Goal: Information Seeking & Learning: Learn about a topic

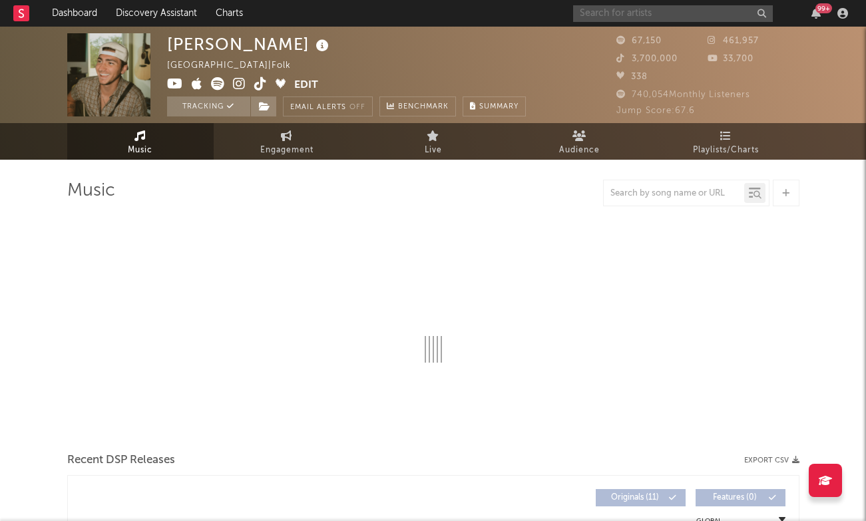
click at [641, 10] on input "text" at bounding box center [673, 13] width 200 height 17
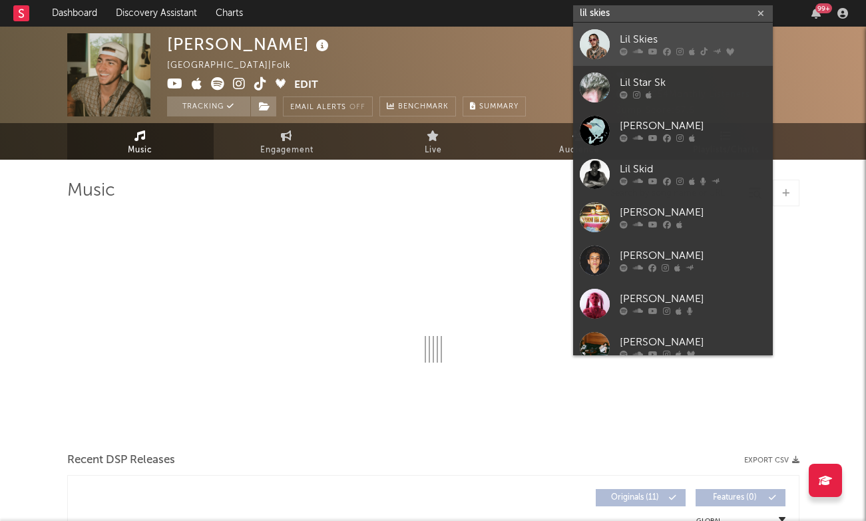
type input "lil skies"
click at [646, 27] on link "Lil Skies" at bounding box center [673, 44] width 200 height 43
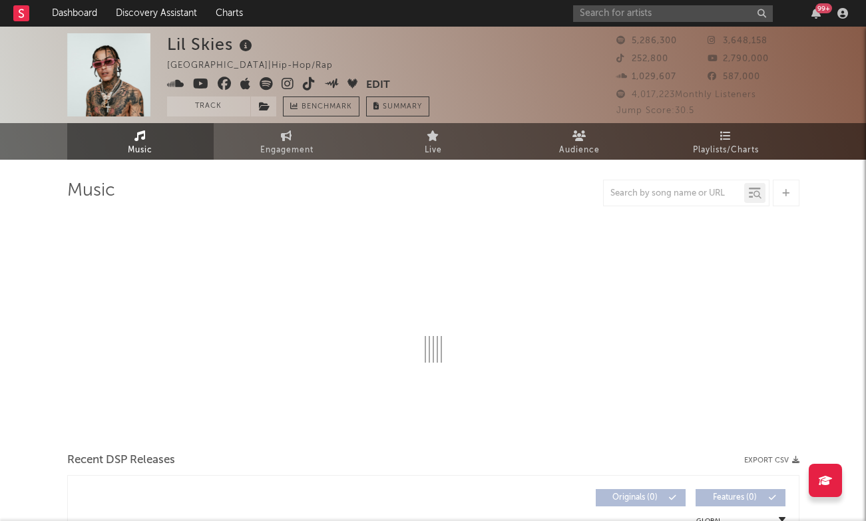
select select "6m"
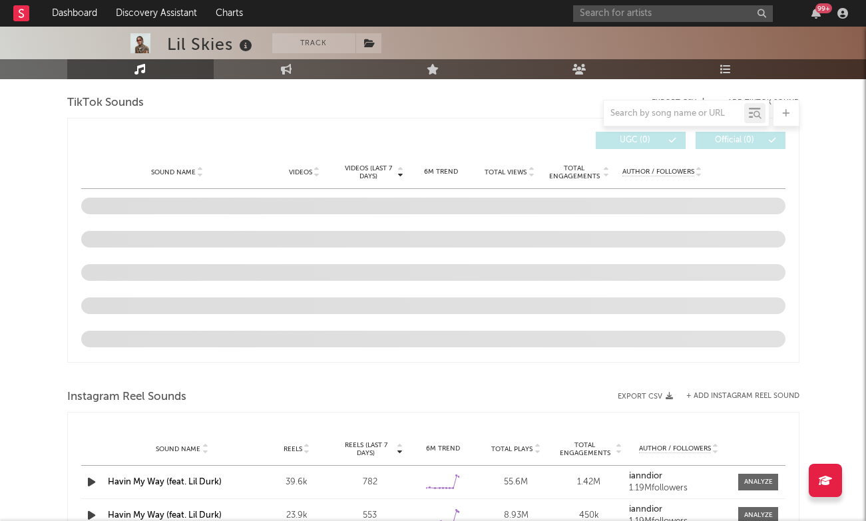
scroll to position [868, 0]
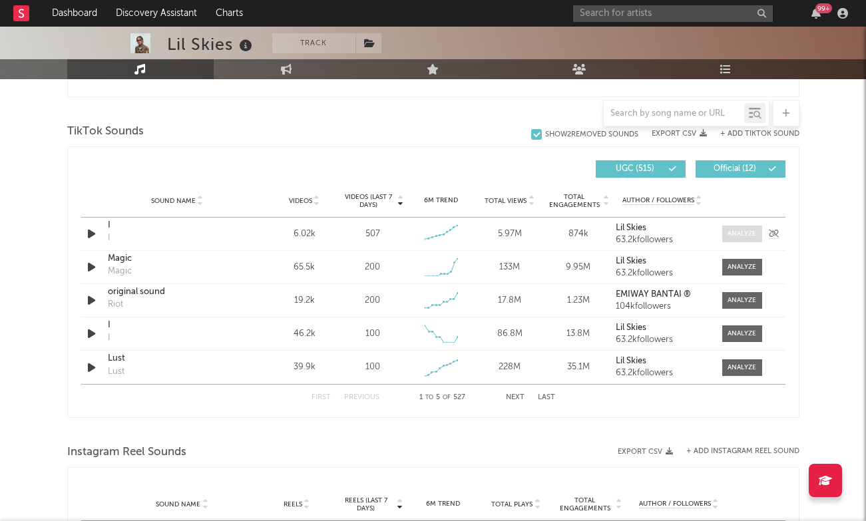
click at [735, 234] on div at bounding box center [741, 234] width 29 height 10
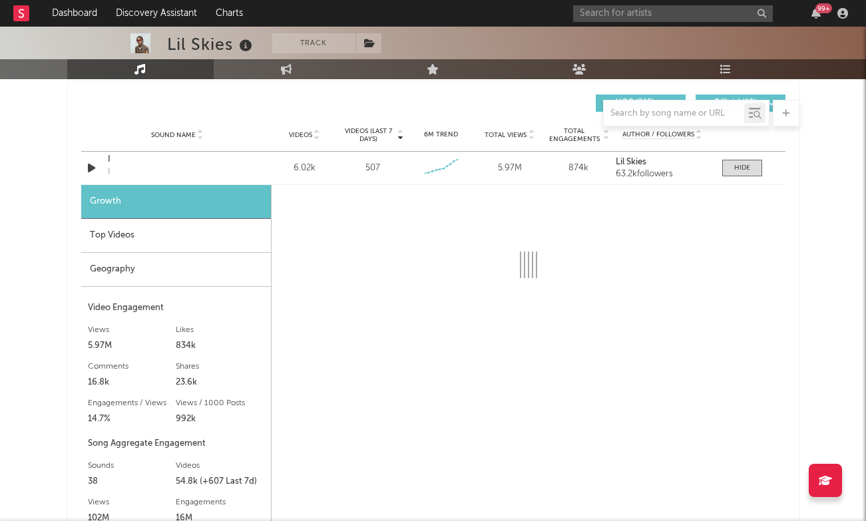
scroll to position [932, 0]
select select "6m"
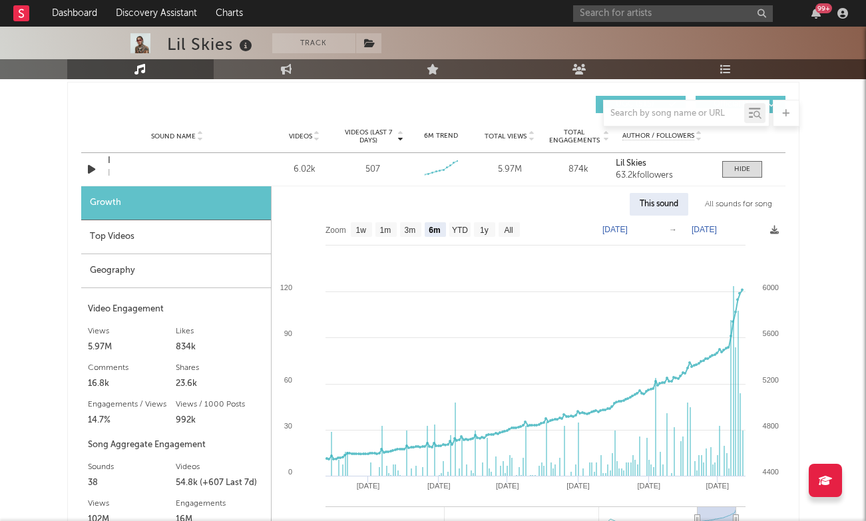
click at [208, 232] on div "Top Videos" at bounding box center [176, 237] width 190 height 34
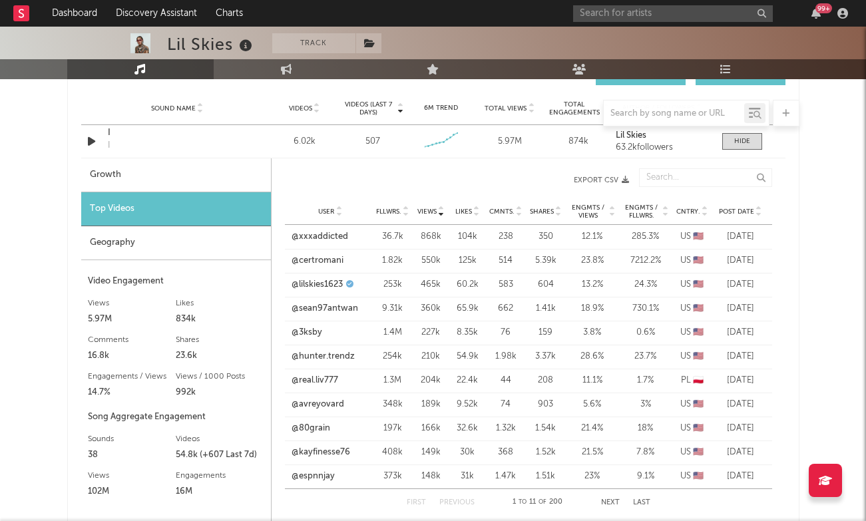
scroll to position [959, 0]
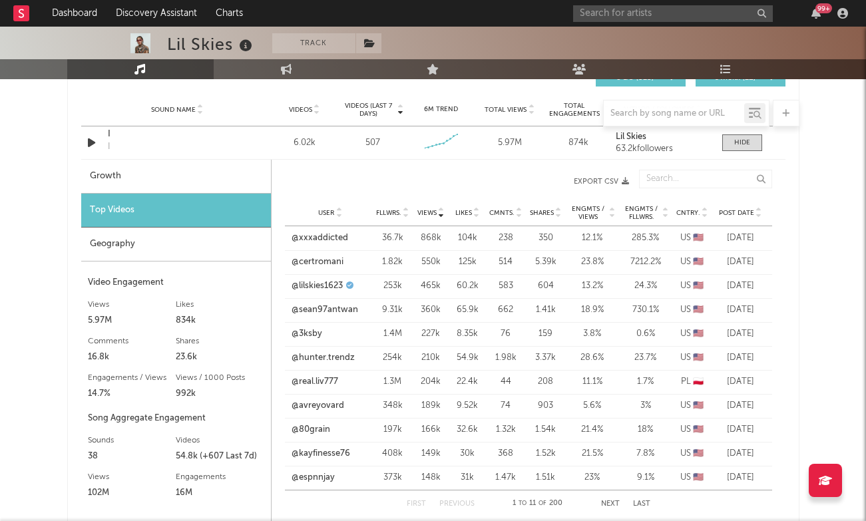
click at [747, 212] on span "Post Date" at bounding box center [736, 213] width 35 height 8
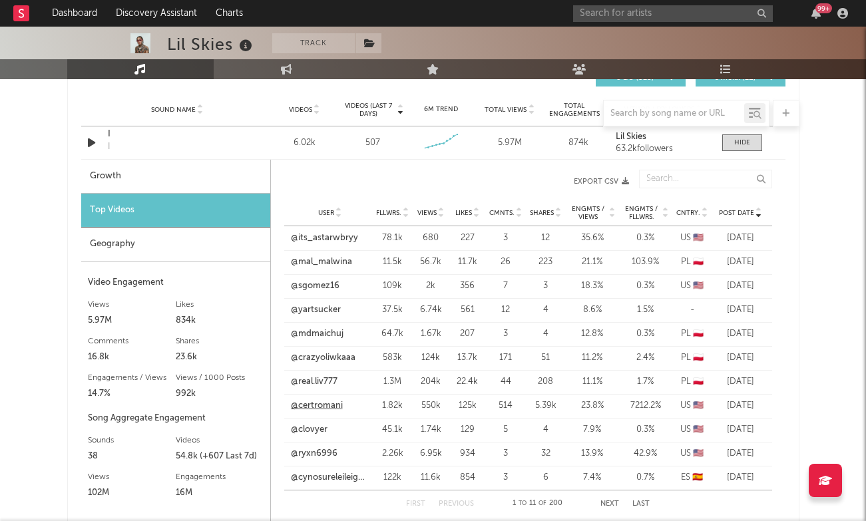
click at [302, 406] on link "@certromani" at bounding box center [317, 405] width 52 height 13
click at [323, 378] on link "@real.liv777" at bounding box center [314, 381] width 47 height 13
click at [651, 17] on input "text" at bounding box center [673, 13] width 200 height 17
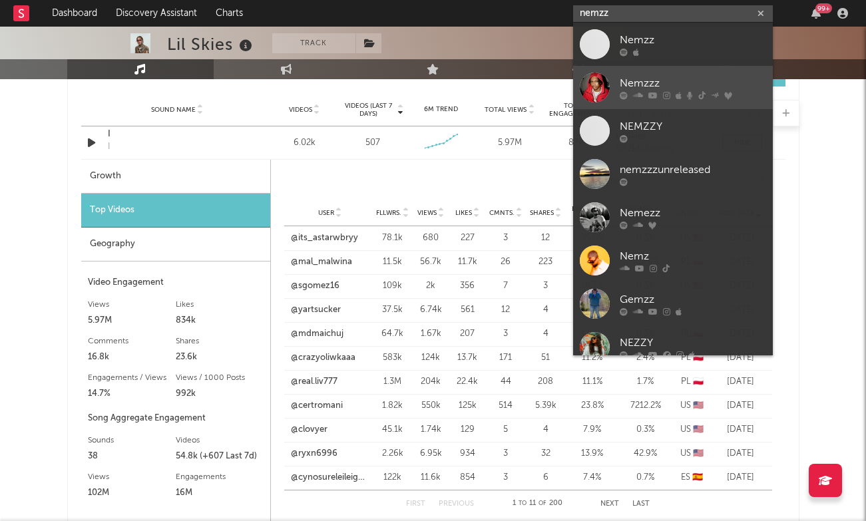
type input "nemzz"
click at [645, 83] on div "Nemzzz" at bounding box center [692, 83] width 146 height 16
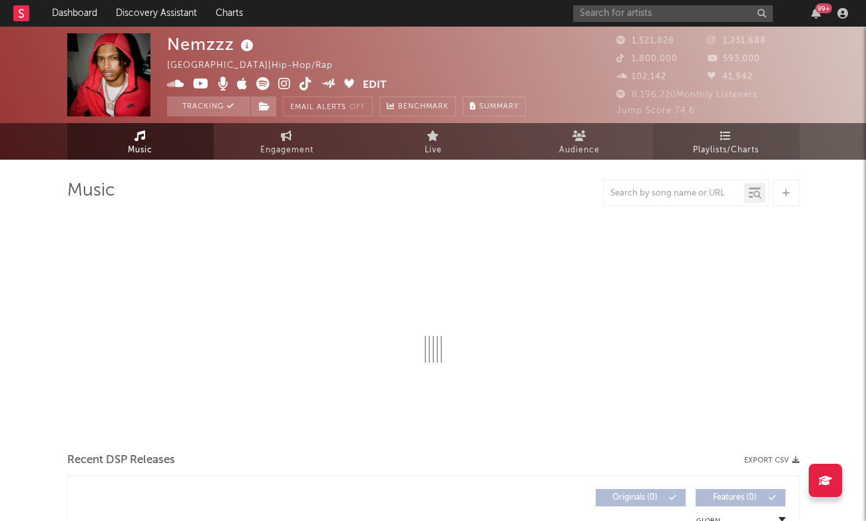
select select "6m"
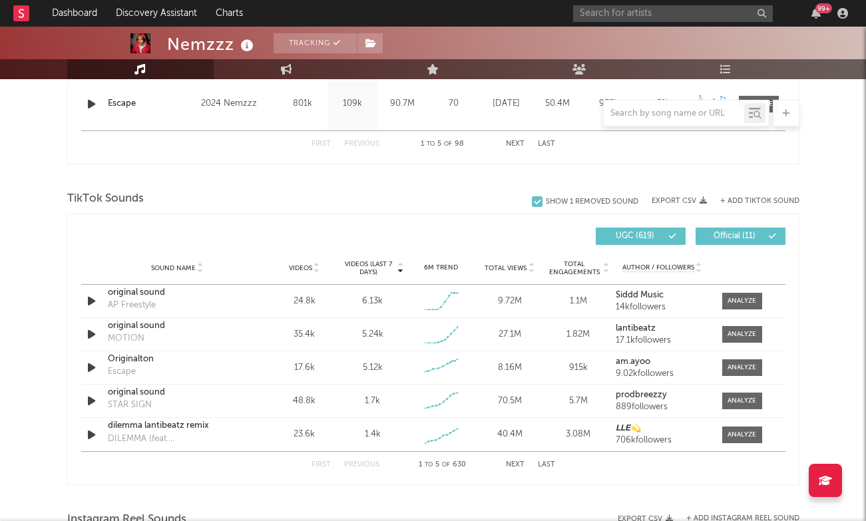
scroll to position [802, 0]
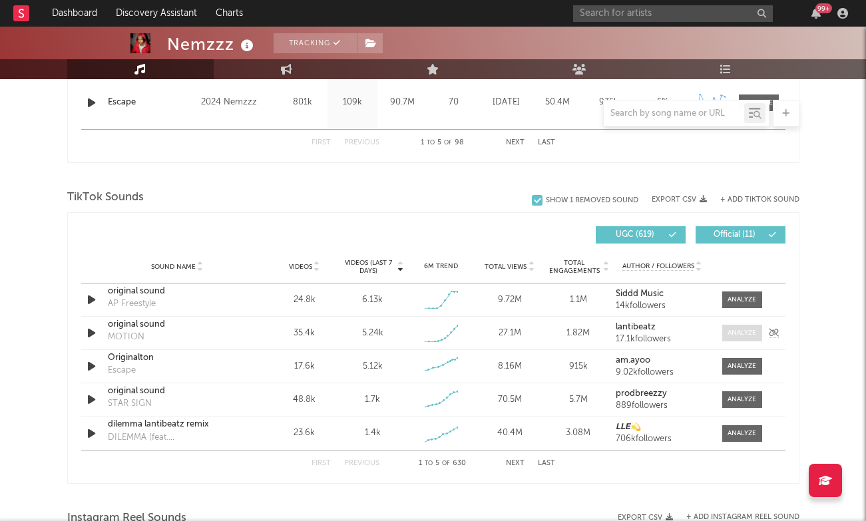
click at [751, 330] on div at bounding box center [741, 333] width 29 height 10
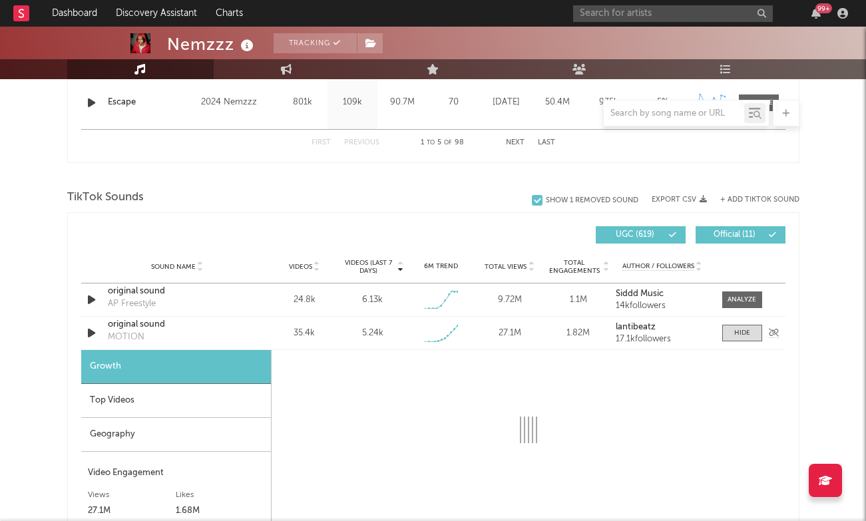
select select "1w"
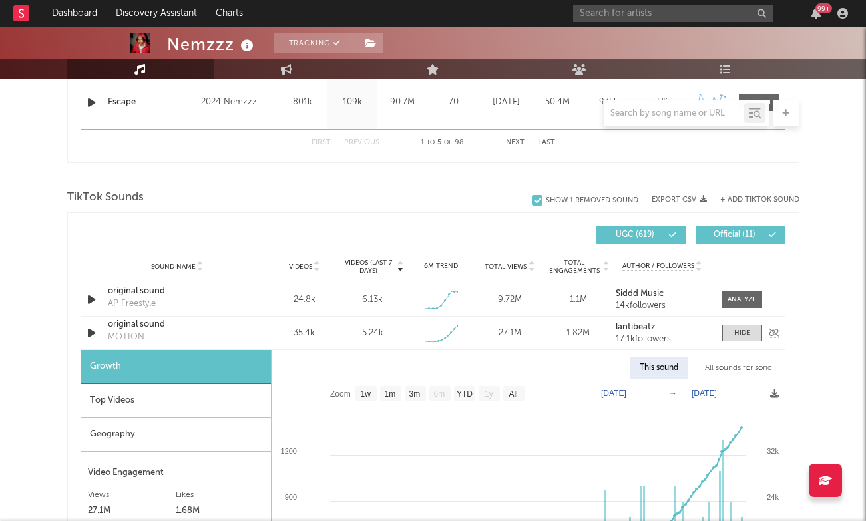
click at [148, 324] on div "original sound" at bounding box center [177, 324] width 139 height 13
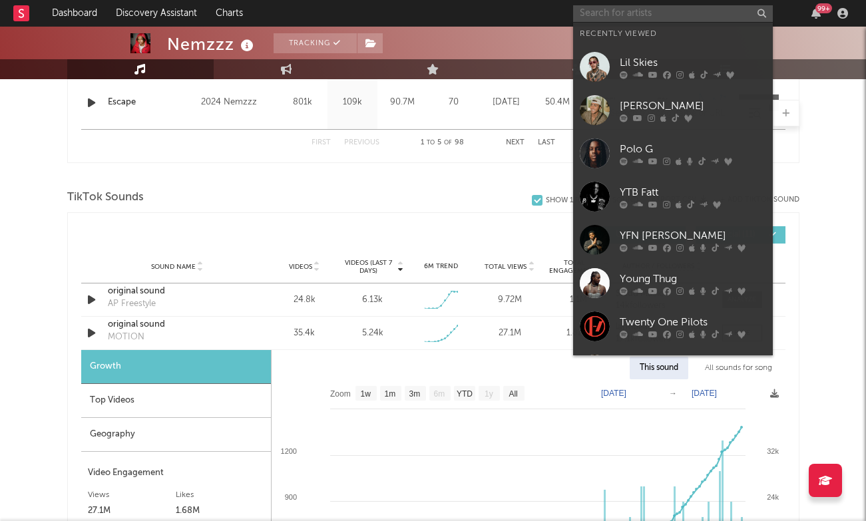
click at [633, 13] on input "text" at bounding box center [673, 13] width 200 height 17
type input "c"
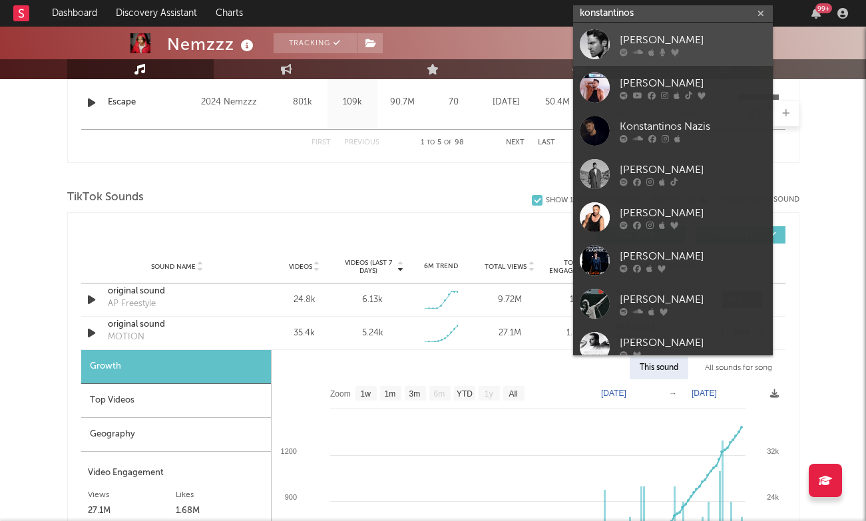
type input "konstantinos"
click at [703, 41] on div "[PERSON_NAME]" at bounding box center [692, 40] width 146 height 16
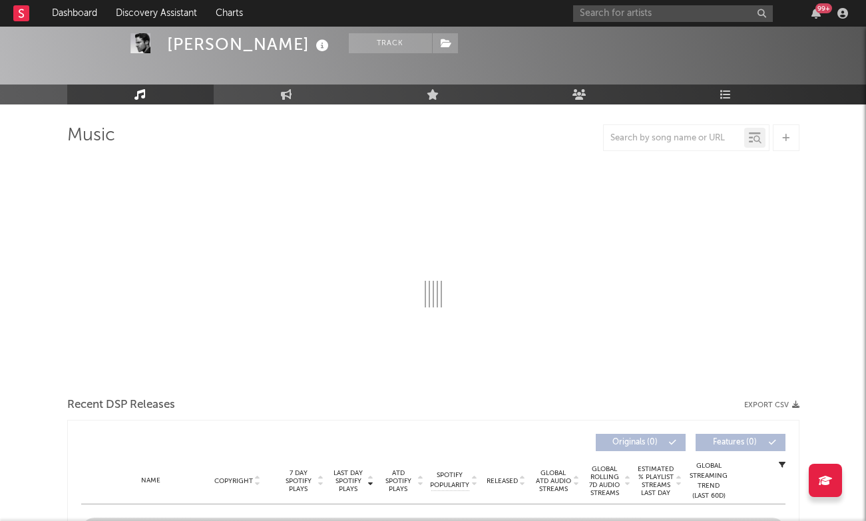
select select "6m"
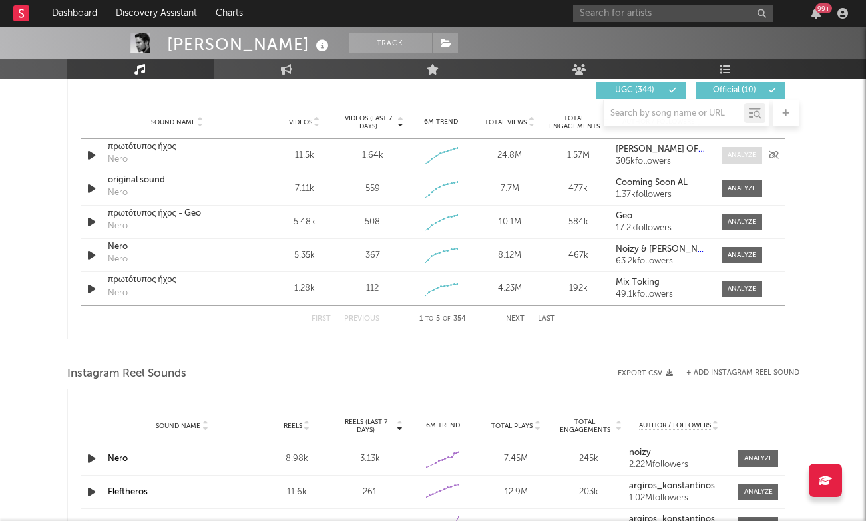
scroll to position [949, 1]
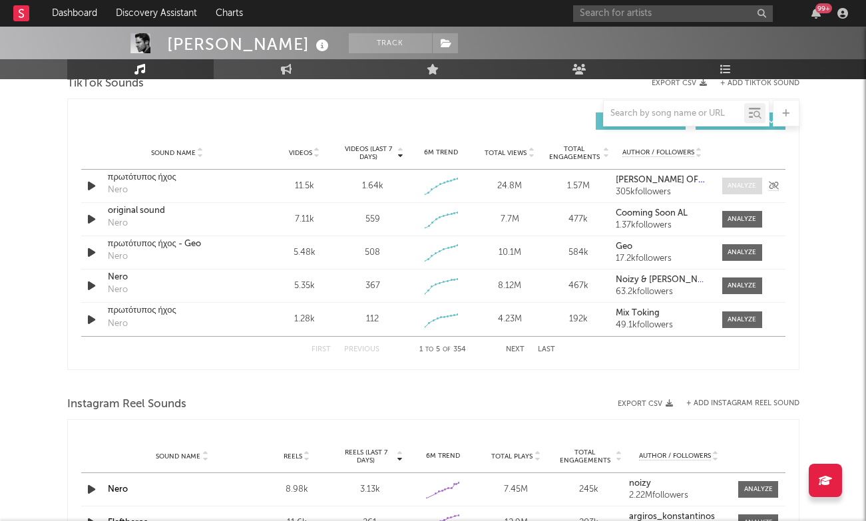
click at [746, 186] on div at bounding box center [741, 186] width 29 height 10
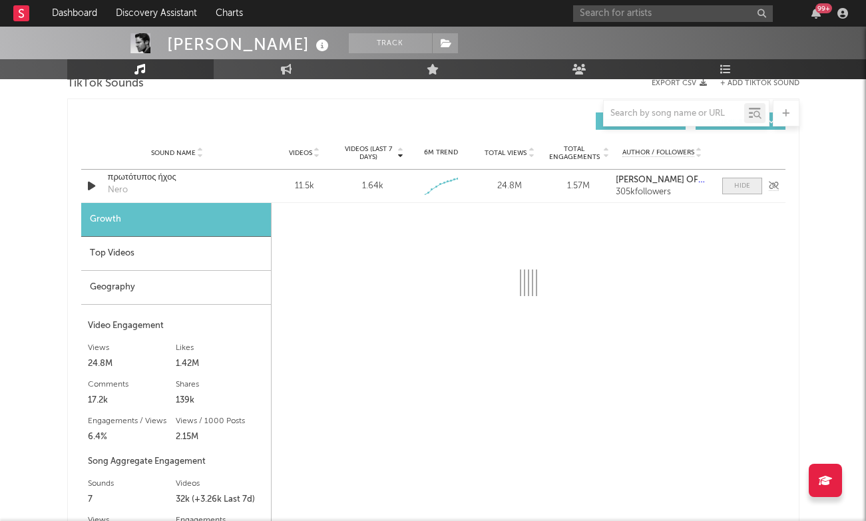
select select "1w"
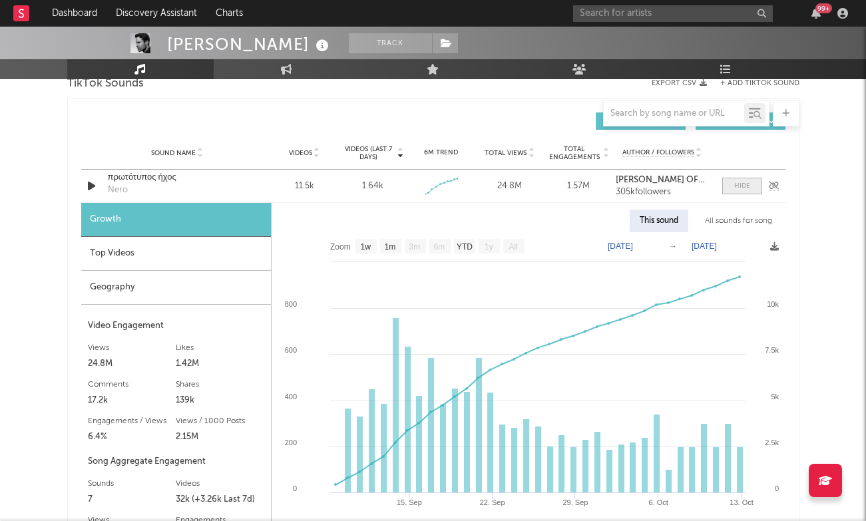
scroll to position [953, 0]
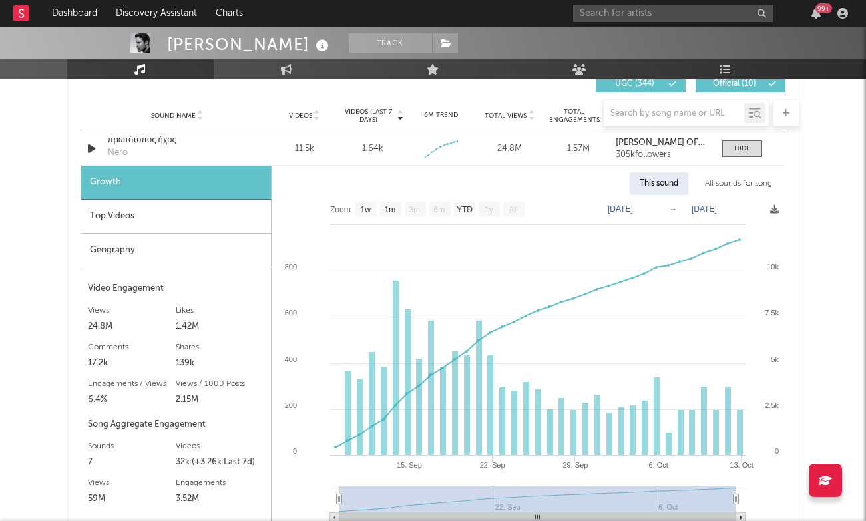
click at [202, 206] on div "Top Videos" at bounding box center [176, 217] width 190 height 34
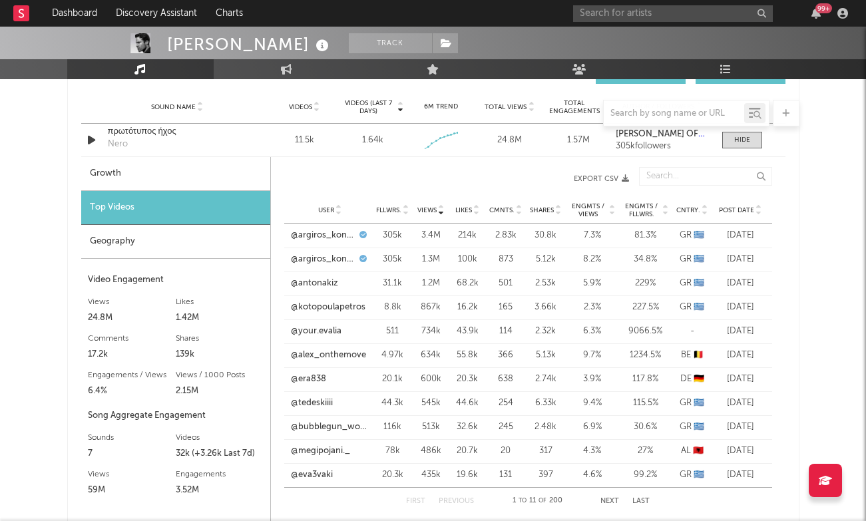
scroll to position [962, 0]
click at [399, 207] on span "Fllwrs." at bounding box center [388, 210] width 25 height 8
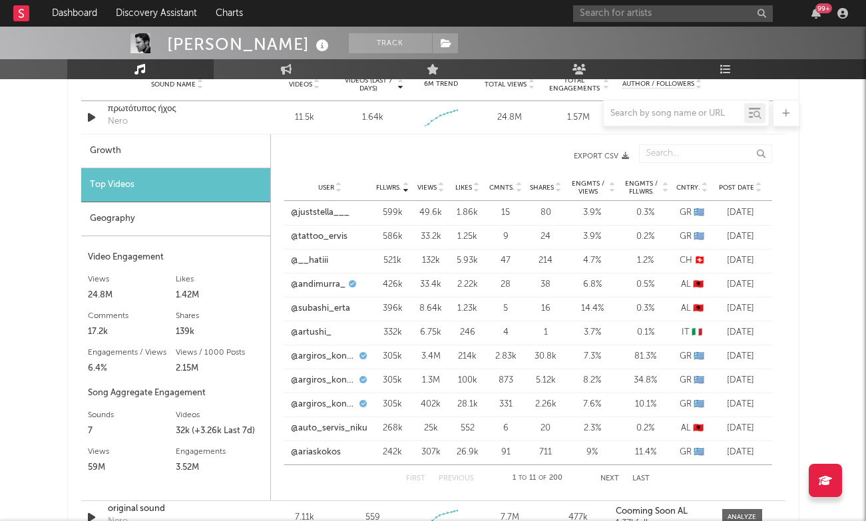
scroll to position [984, 0]
click at [612, 480] on button "Next" at bounding box center [609, 478] width 19 height 7
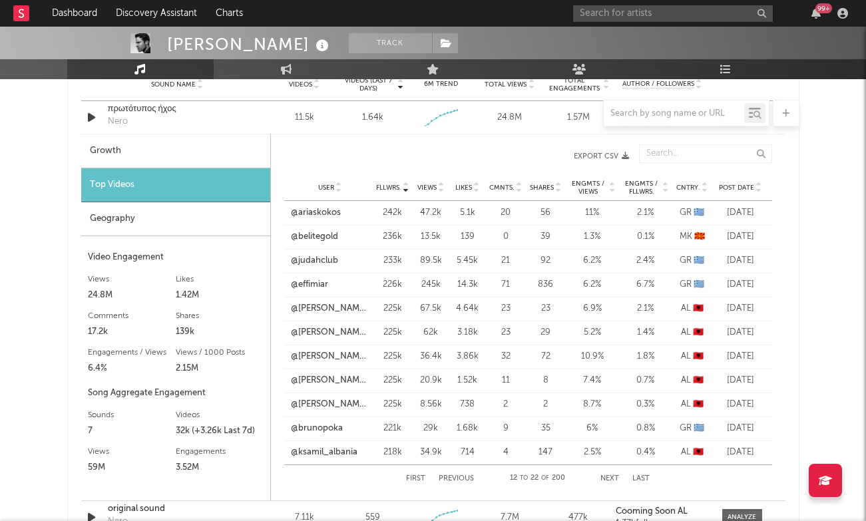
click at [612, 480] on button "Next" at bounding box center [609, 478] width 19 height 7
click at [612, 480] on button "Next" at bounding box center [610, 478] width 19 height 7
click at [611, 477] on button "Next" at bounding box center [609, 478] width 19 height 7
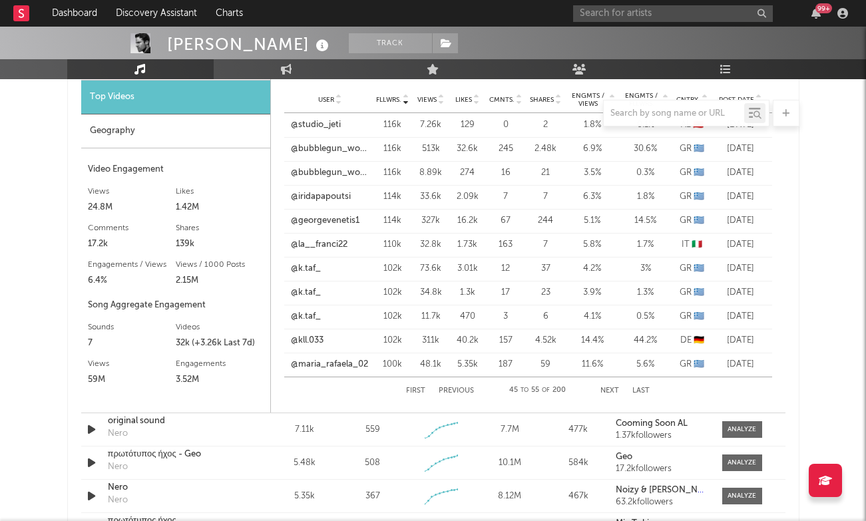
scroll to position [1071, 0]
click at [456, 385] on div "First Previous 45 to 55 of 200 Next Last" at bounding box center [528, 391] width 244 height 27
click at [454, 391] on button "Previous" at bounding box center [456, 391] width 35 height 7
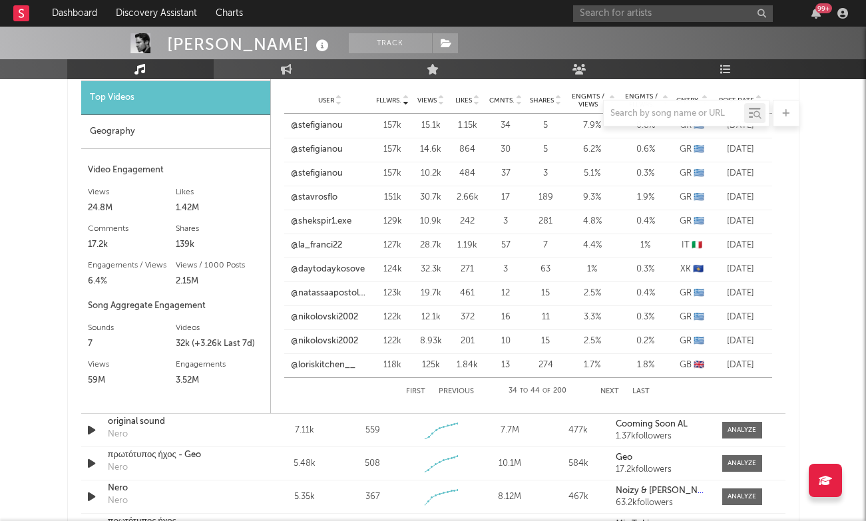
click at [454, 391] on button "Previous" at bounding box center [456, 391] width 35 height 7
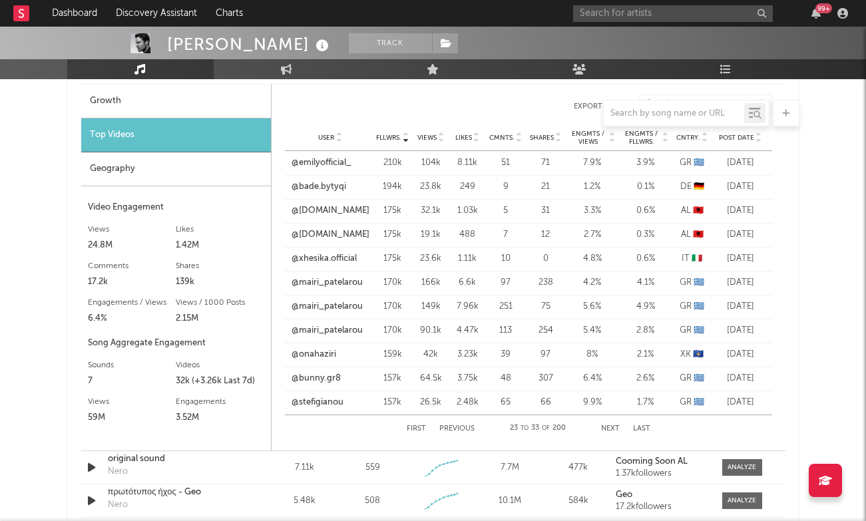
scroll to position [1037, 0]
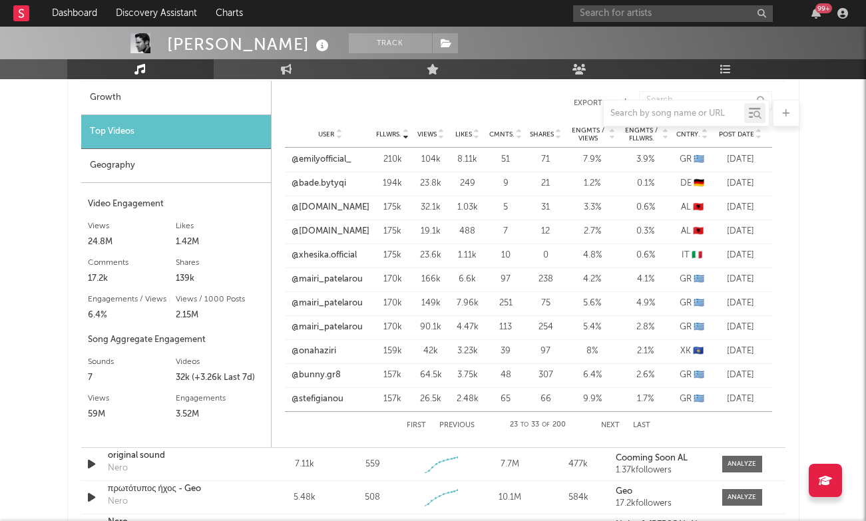
click at [417, 425] on button "First" at bounding box center [416, 425] width 19 height 7
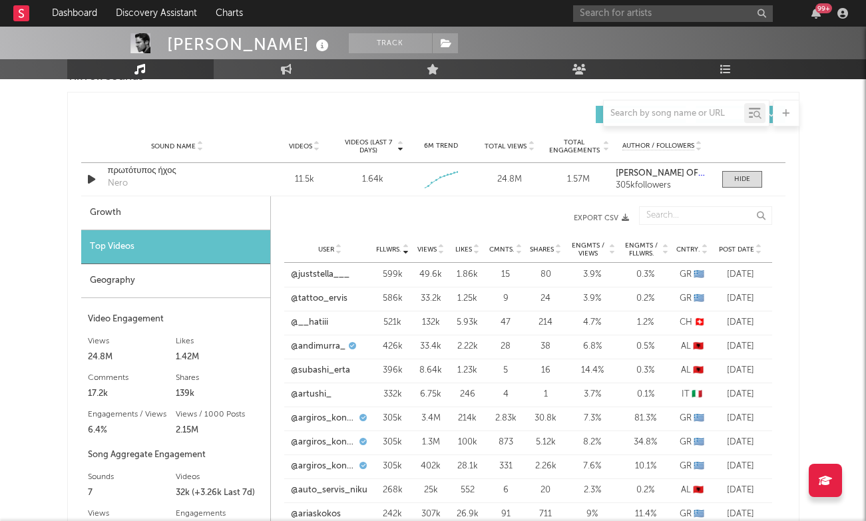
scroll to position [824, 0]
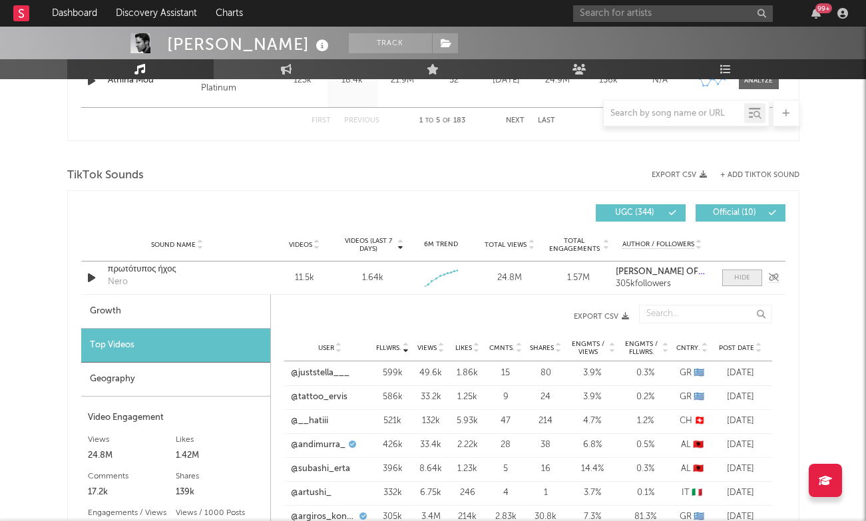
click at [735, 272] on span at bounding box center [742, 277] width 40 height 17
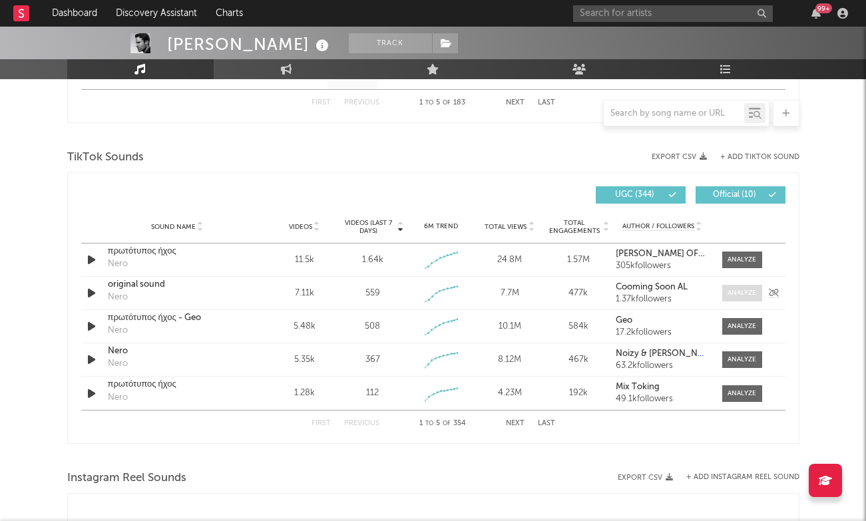
scroll to position [844, 0]
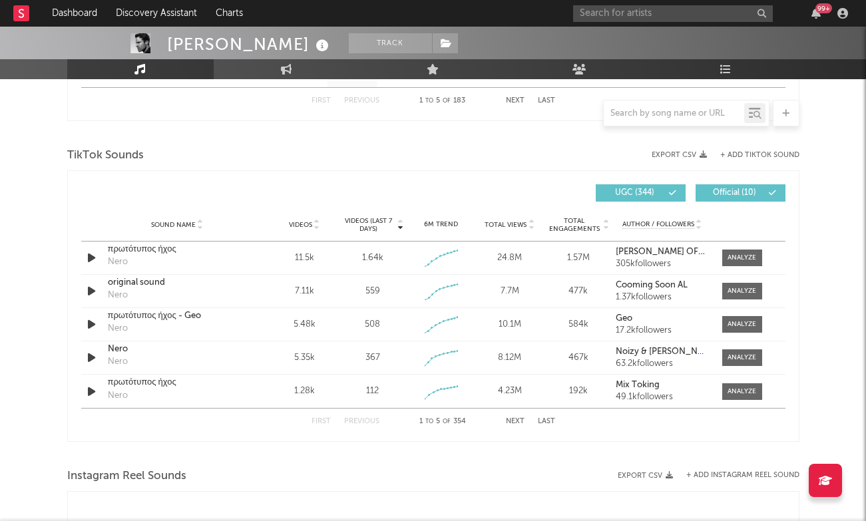
click at [303, 224] on span "Videos" at bounding box center [300, 225] width 23 height 8
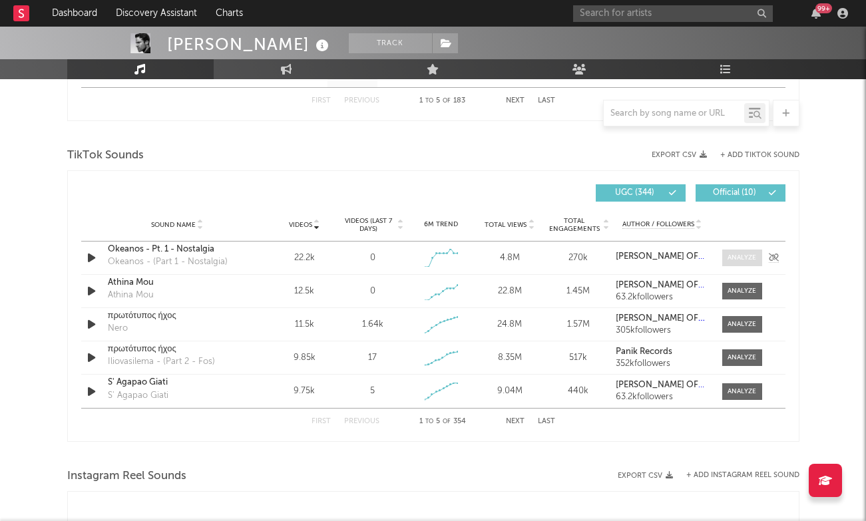
click at [735, 254] on div at bounding box center [741, 258] width 29 height 10
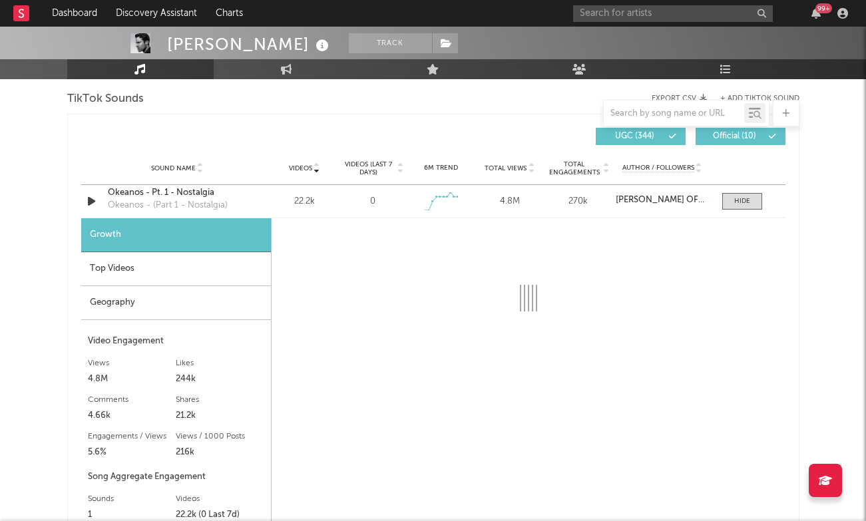
scroll to position [903, 0]
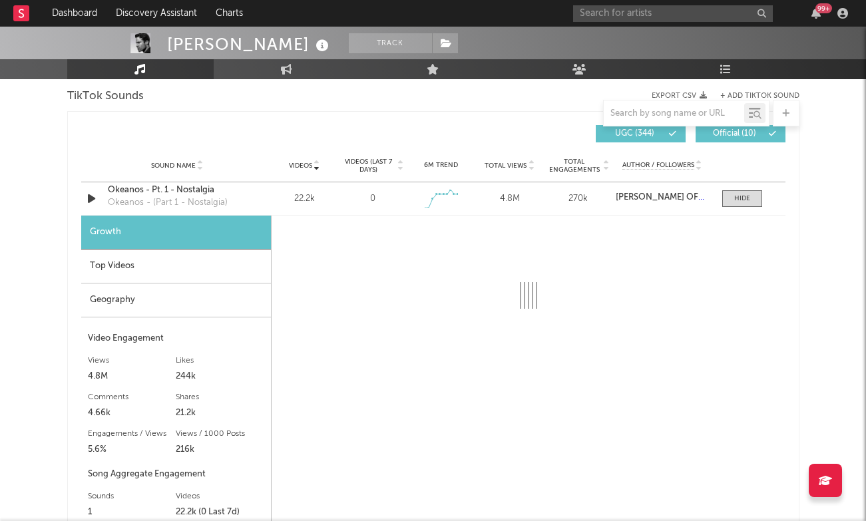
select select "6m"
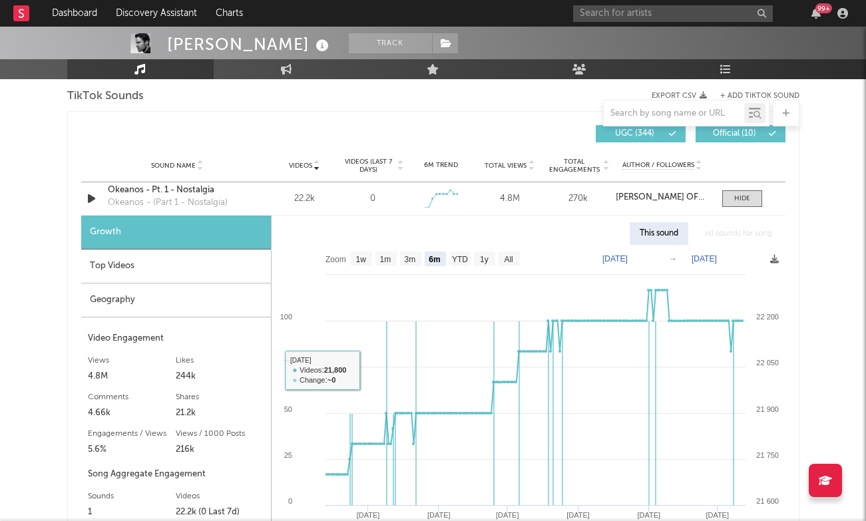
click at [166, 267] on div "Top Videos" at bounding box center [176, 267] width 190 height 34
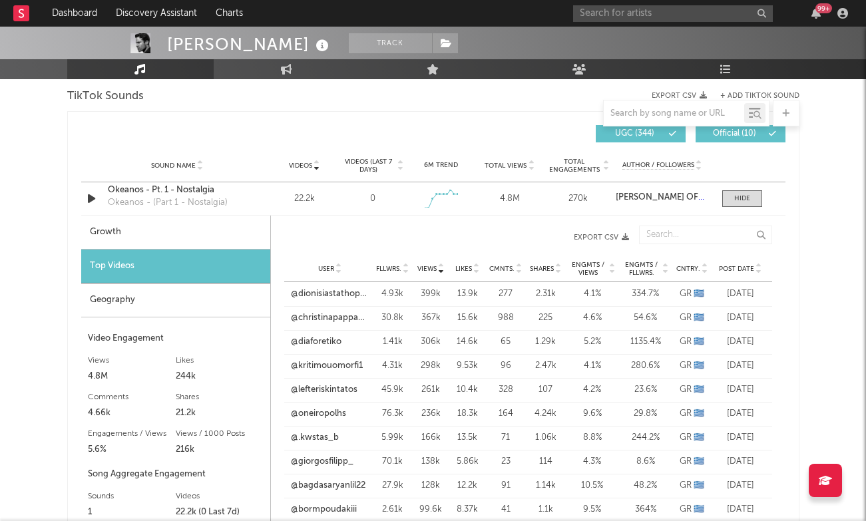
click at [400, 272] on span "Fllwrs." at bounding box center [388, 269] width 25 height 8
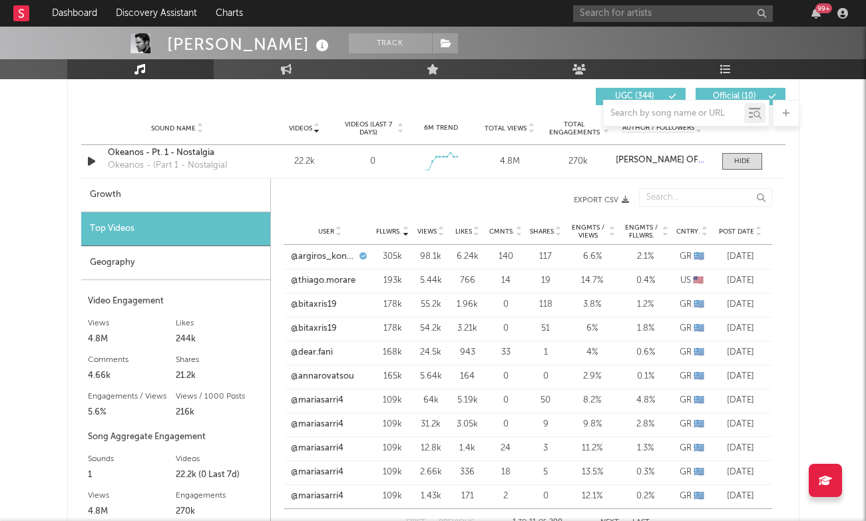
scroll to position [943, 0]
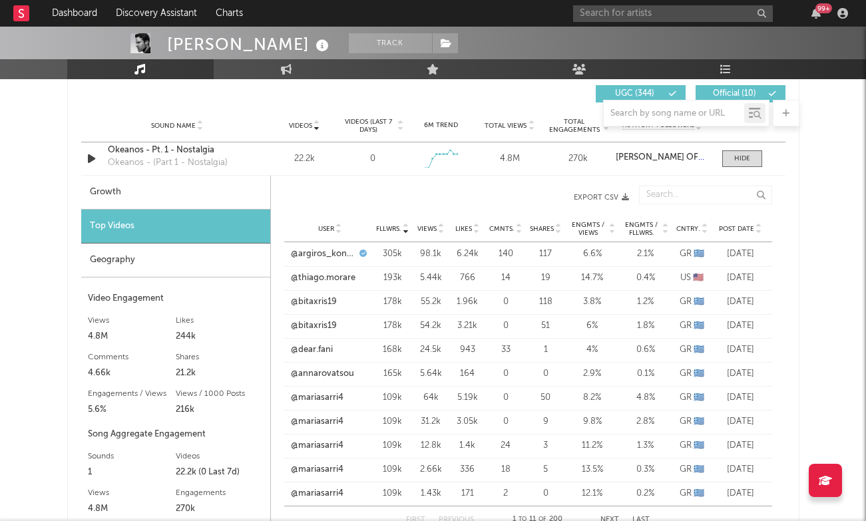
click at [332, 270] on div "User @thiago.morare Fllwrs. 193k Views 5.44k Likes 766 Cmnts. 14 Shares 19 Engm…" at bounding box center [528, 278] width 488 height 24
click at [332, 273] on link "@thiago.morare" at bounding box center [323, 277] width 65 height 13
click at [754, 160] on span at bounding box center [742, 158] width 40 height 17
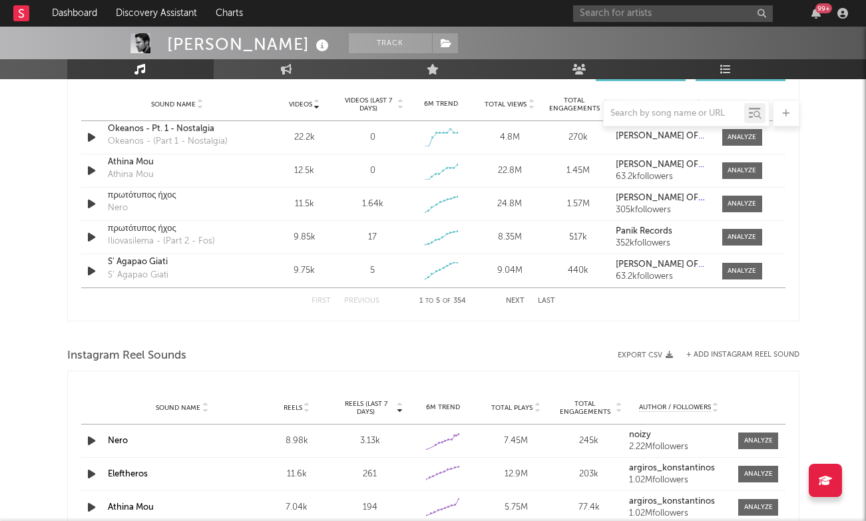
scroll to position [966, 0]
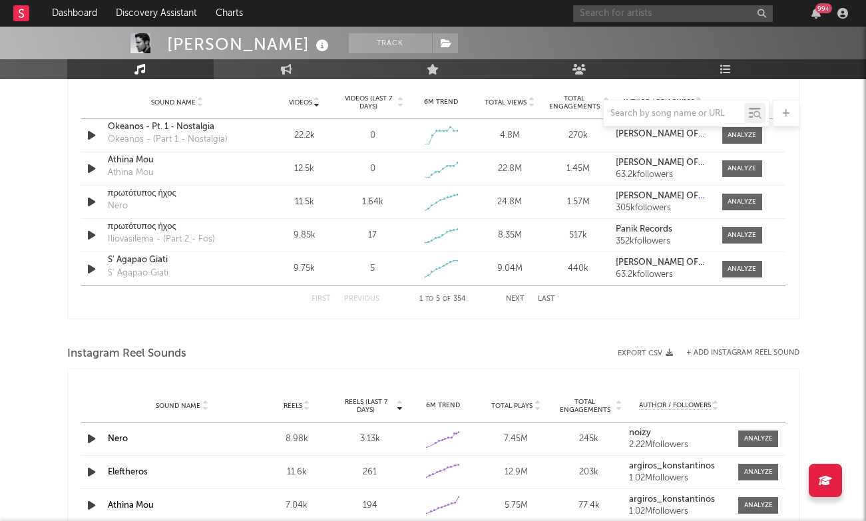
click at [639, 9] on input "text" at bounding box center [673, 13] width 200 height 17
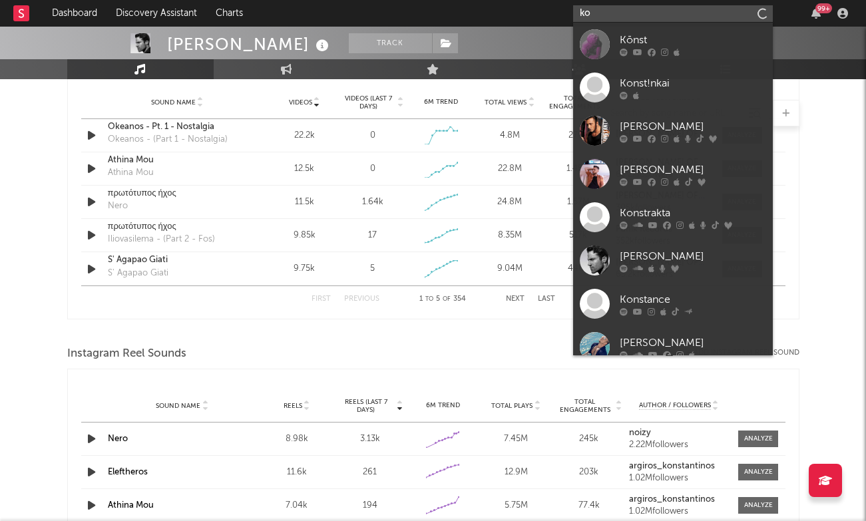
type input "k"
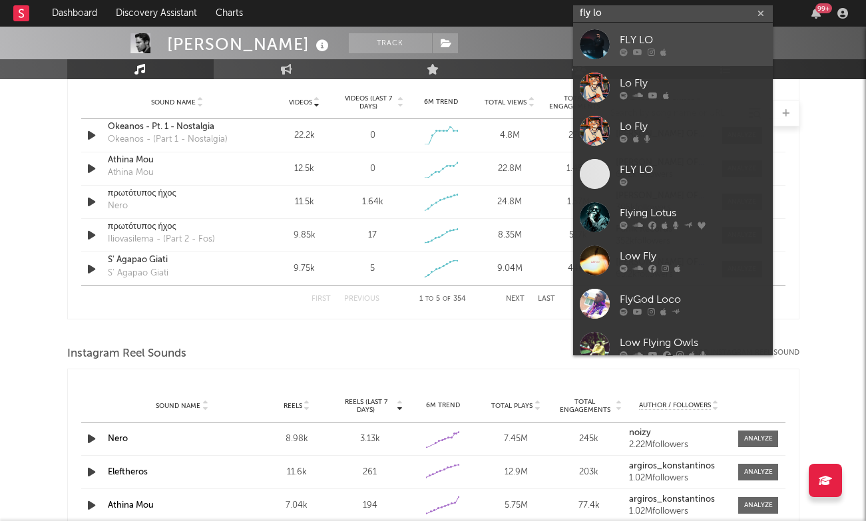
type input "fly lo"
click at [660, 38] on div "FLY LO" at bounding box center [692, 40] width 146 height 16
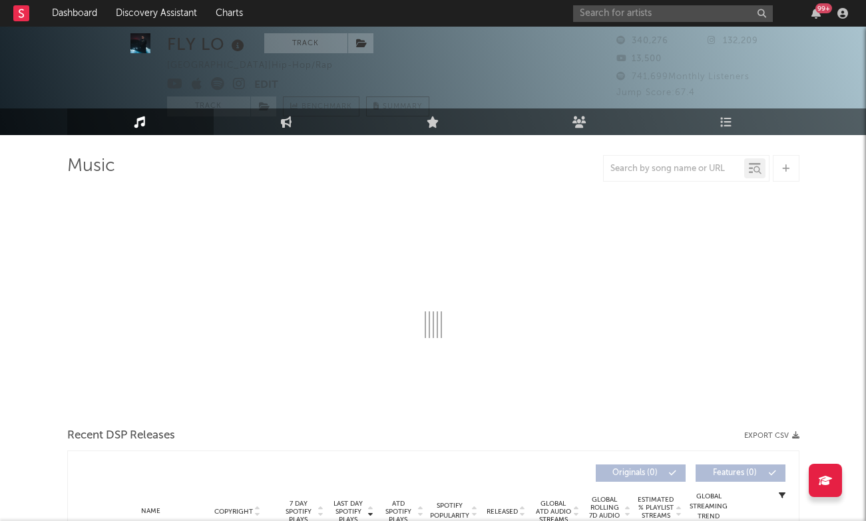
select select "6m"
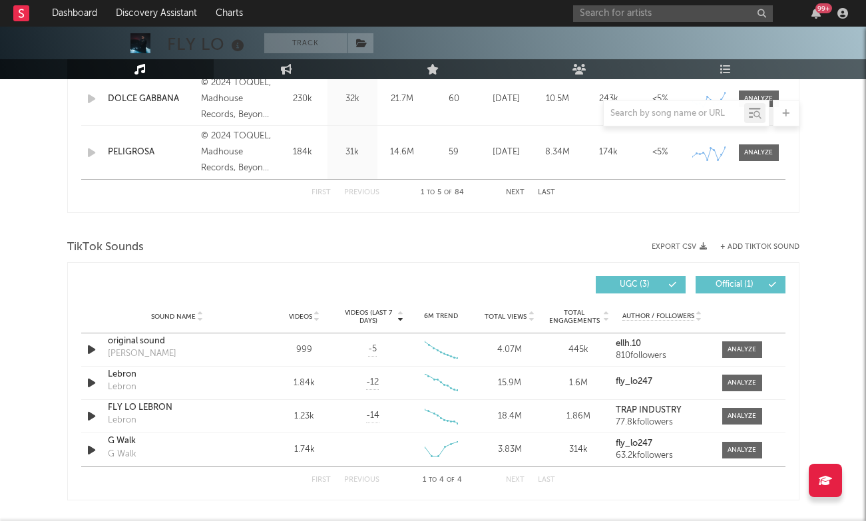
scroll to position [752, 0]
click at [315, 317] on icon at bounding box center [316, 319] width 7 height 5
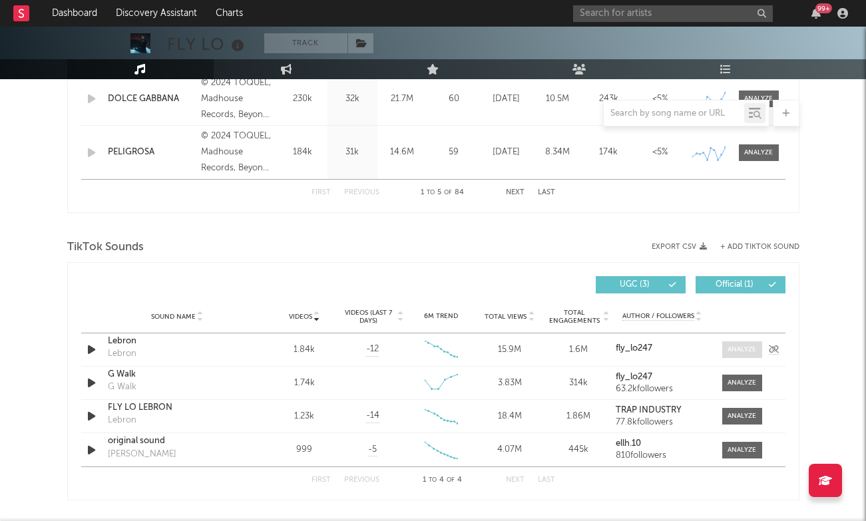
click at [748, 350] on div at bounding box center [741, 350] width 29 height 10
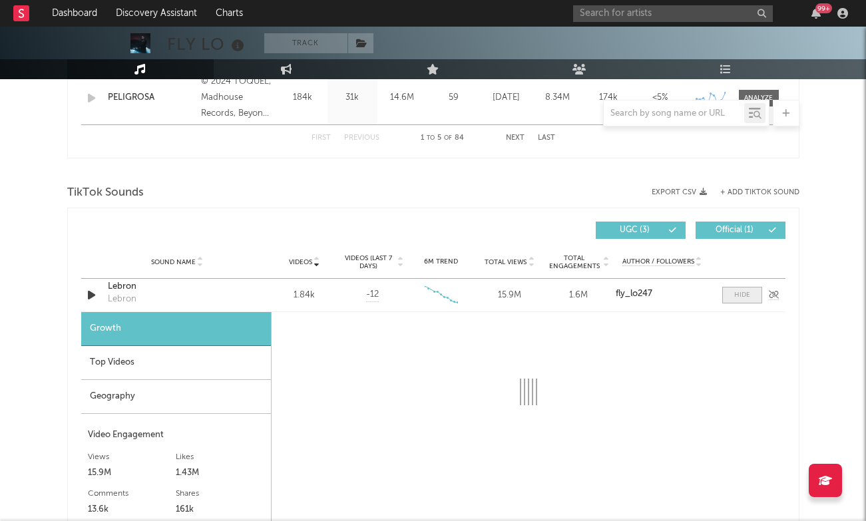
scroll to position [804, 0]
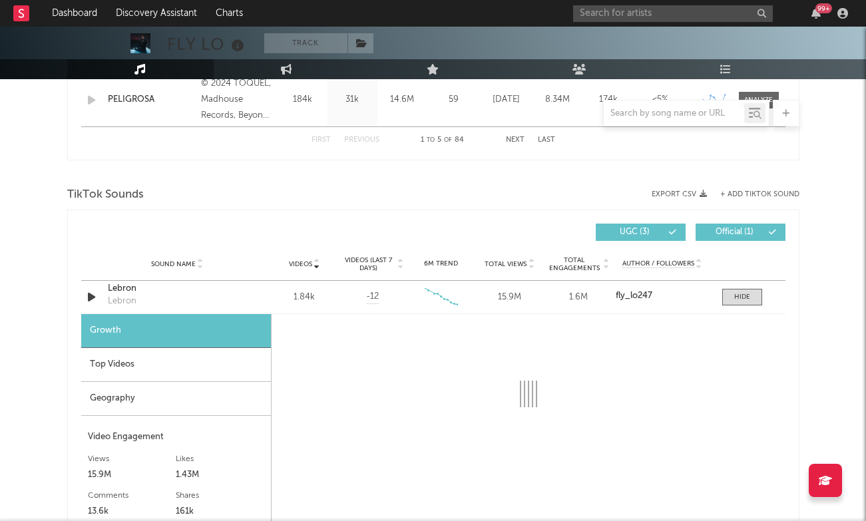
click at [186, 361] on div "Top Videos" at bounding box center [176, 365] width 190 height 34
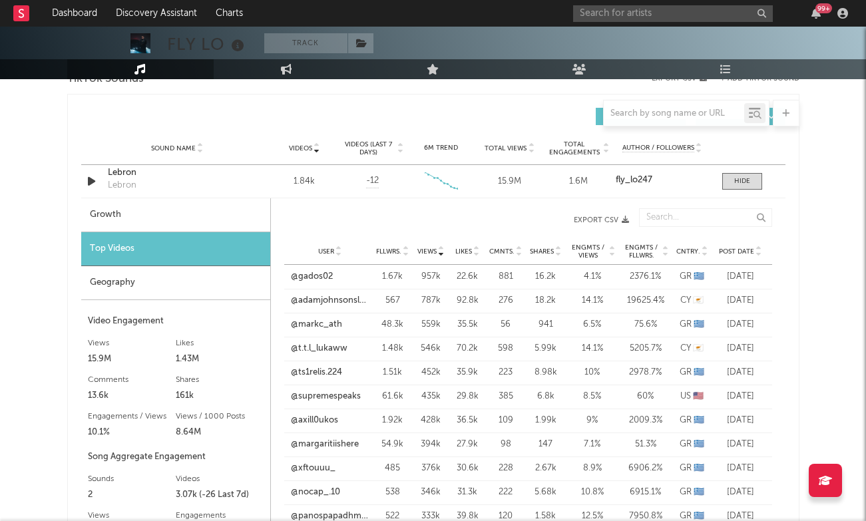
scroll to position [921, 0]
click at [332, 396] on link "@supremespeaks" at bounding box center [326, 395] width 70 height 13
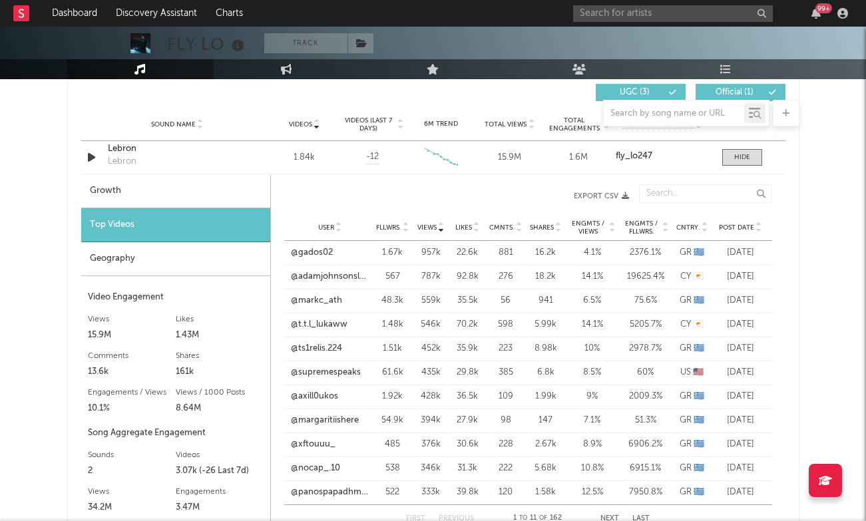
scroll to position [925, 0]
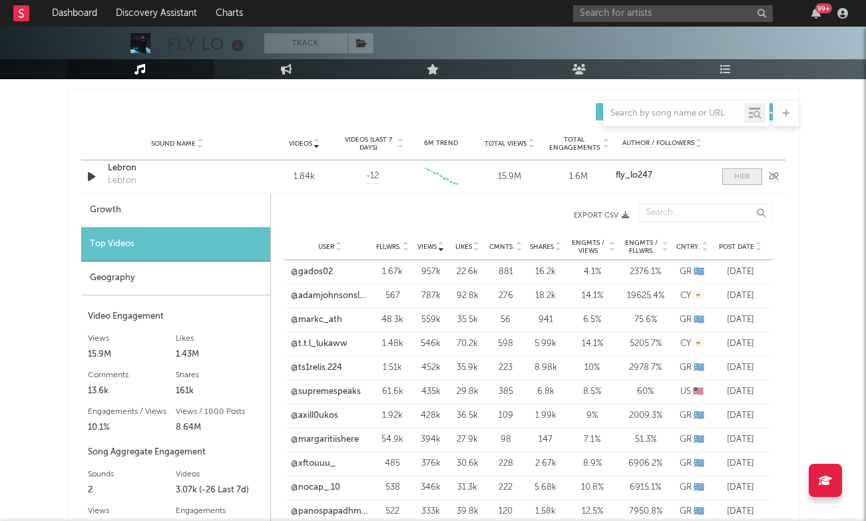
click at [733, 171] on span at bounding box center [742, 176] width 40 height 17
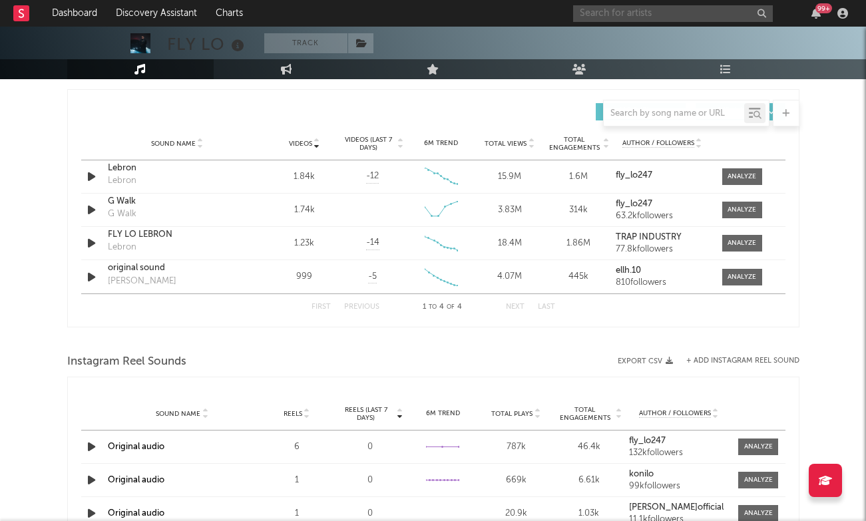
click at [631, 13] on input "text" at bounding box center [673, 13] width 200 height 17
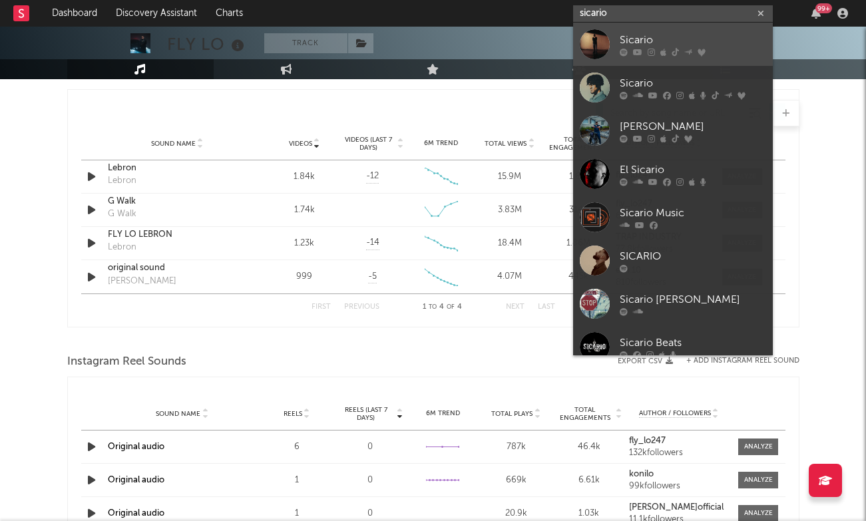
type input "sicario"
click at [631, 40] on div "Sicario" at bounding box center [692, 40] width 146 height 16
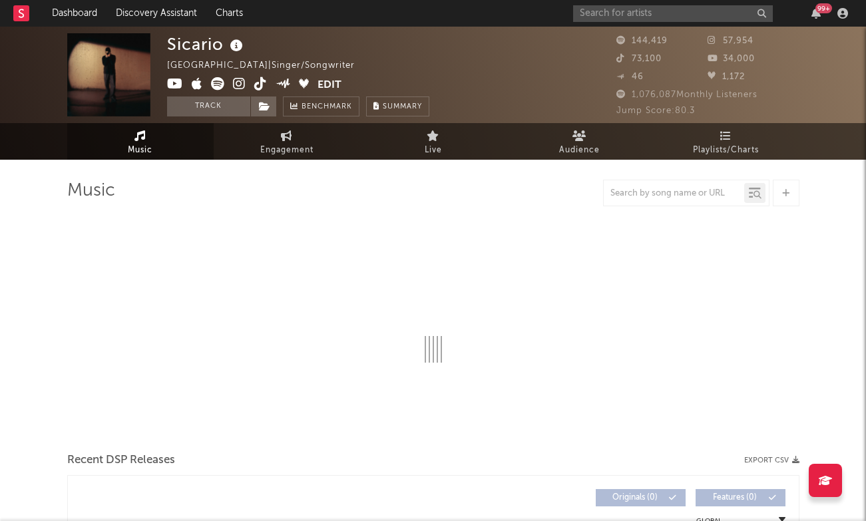
select select "6m"
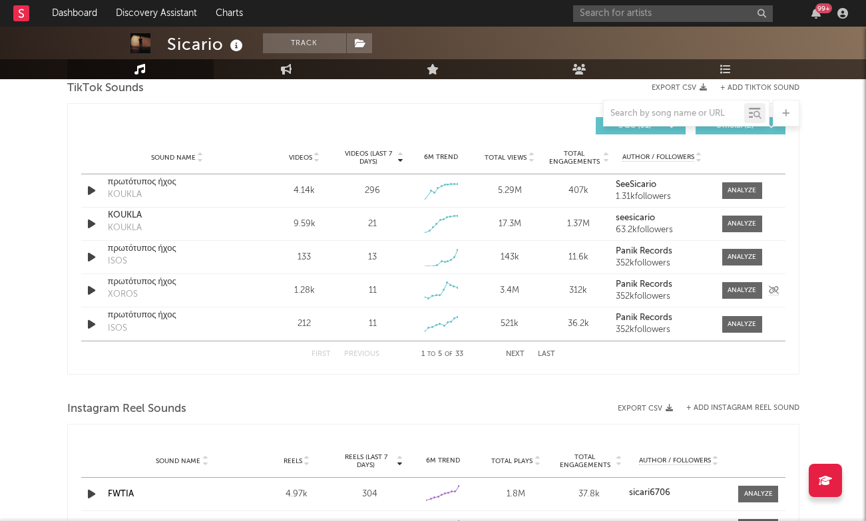
scroll to position [891, 0]
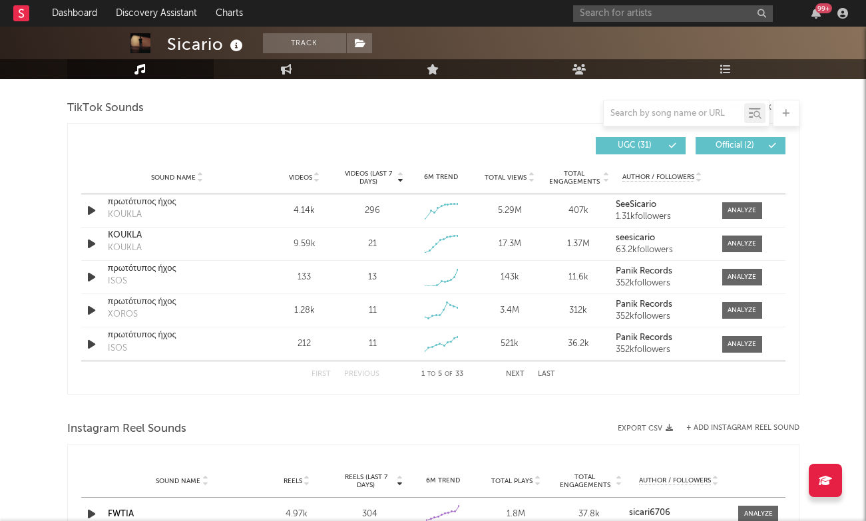
click at [315, 178] on icon at bounding box center [316, 180] width 7 height 5
click at [737, 208] on div at bounding box center [741, 211] width 29 height 10
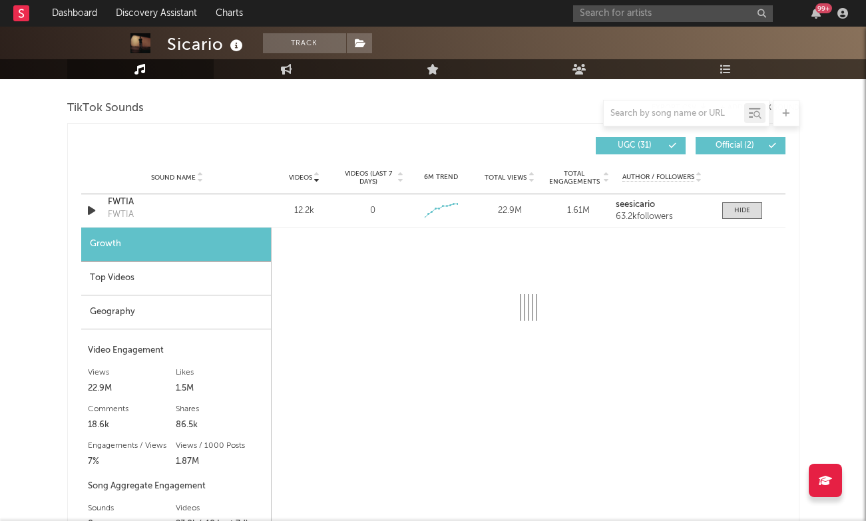
click at [196, 265] on div "Top Videos" at bounding box center [176, 279] width 190 height 34
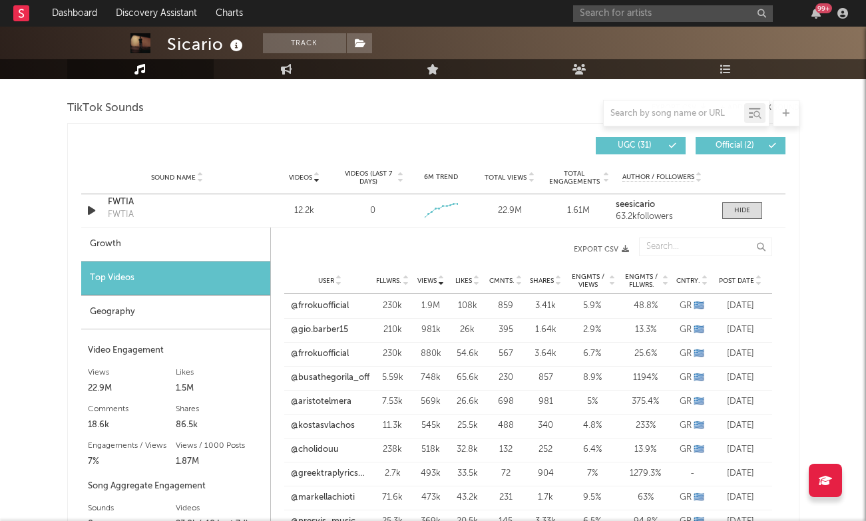
click at [687, 284] on span "Cntry." at bounding box center [688, 281] width 24 height 8
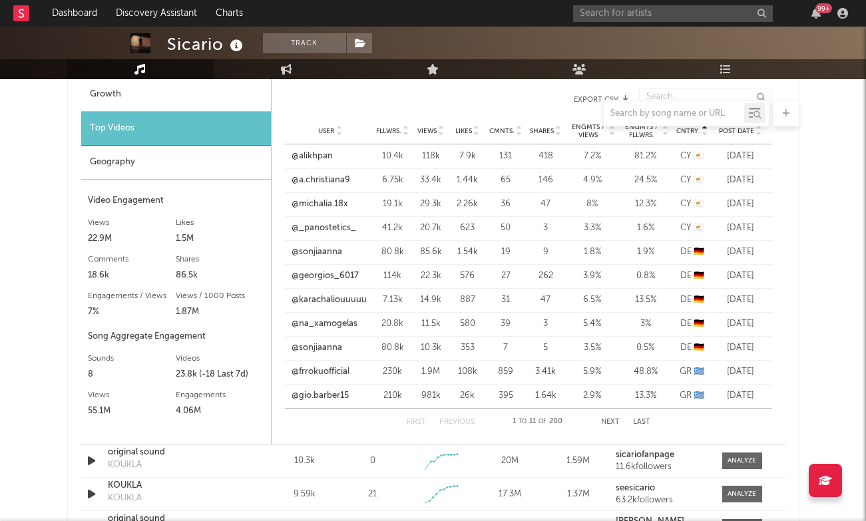
scroll to position [1039, 0]
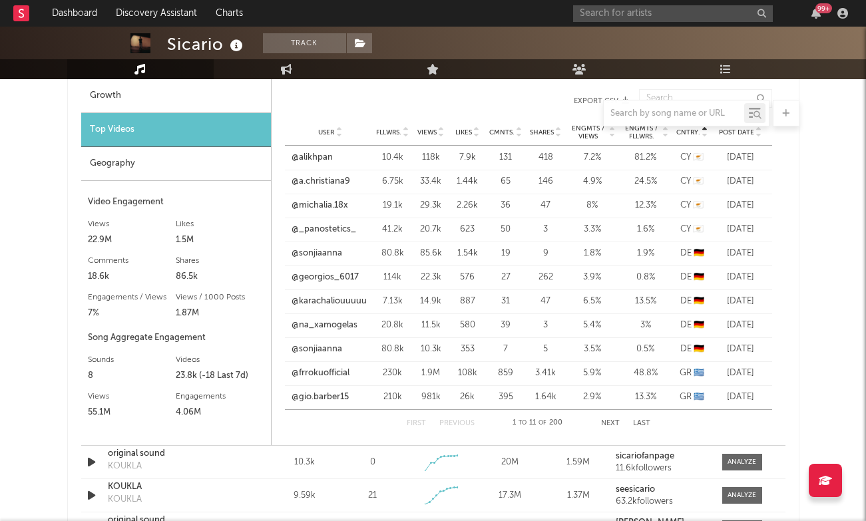
click at [614, 422] on button "Next" at bounding box center [610, 423] width 19 height 7
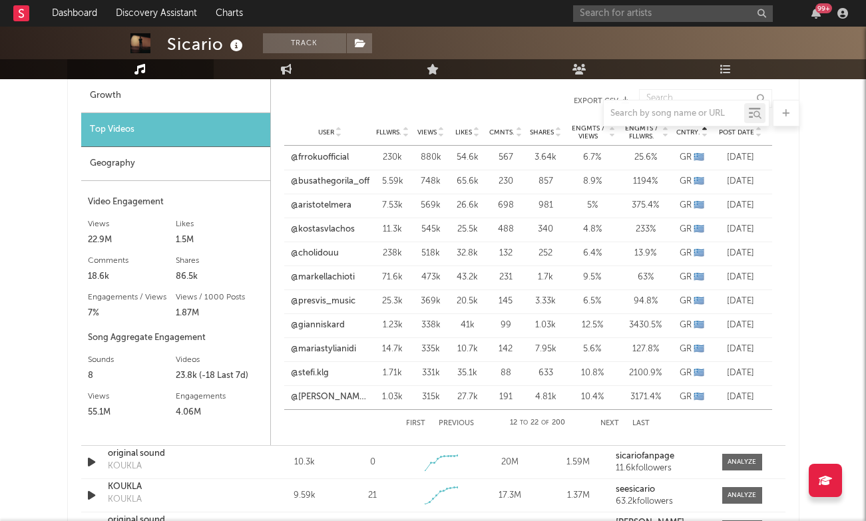
click at [614, 422] on button "Next" at bounding box center [609, 423] width 19 height 7
click at [469, 423] on button "Previous" at bounding box center [456, 423] width 35 height 7
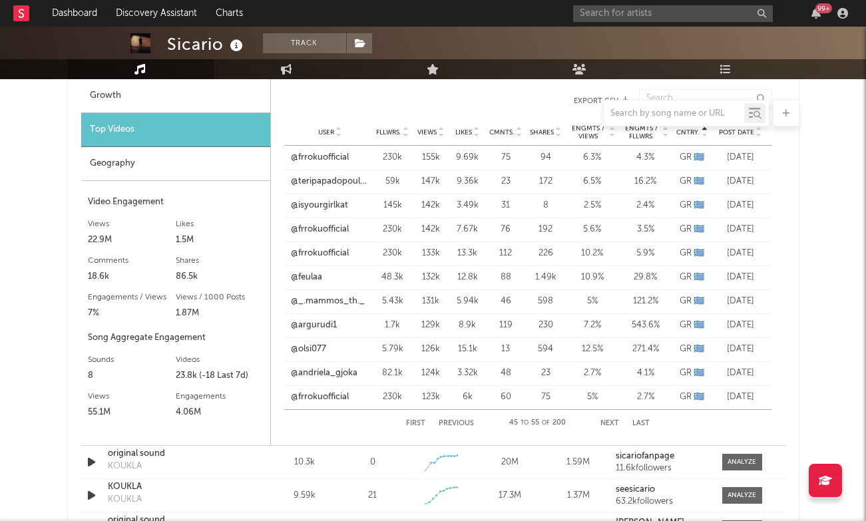
click at [469, 423] on button "Previous" at bounding box center [456, 423] width 35 height 7
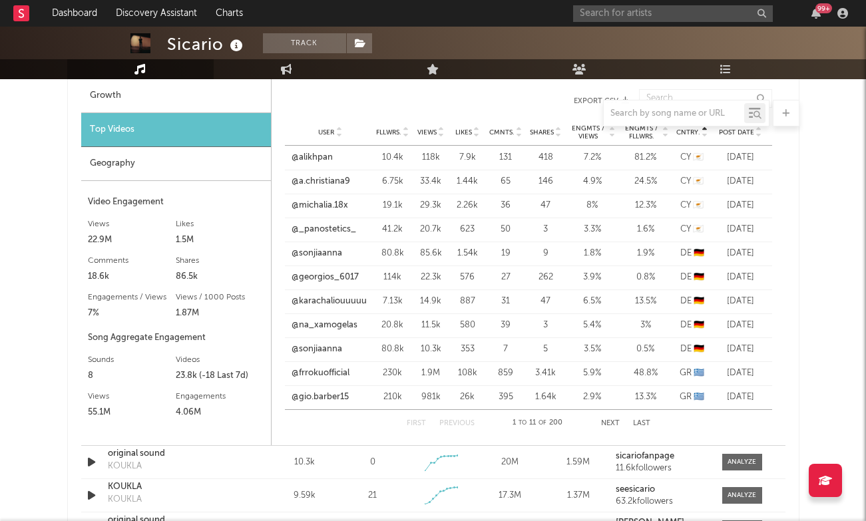
click at [469, 423] on button "Previous" at bounding box center [456, 423] width 35 height 7
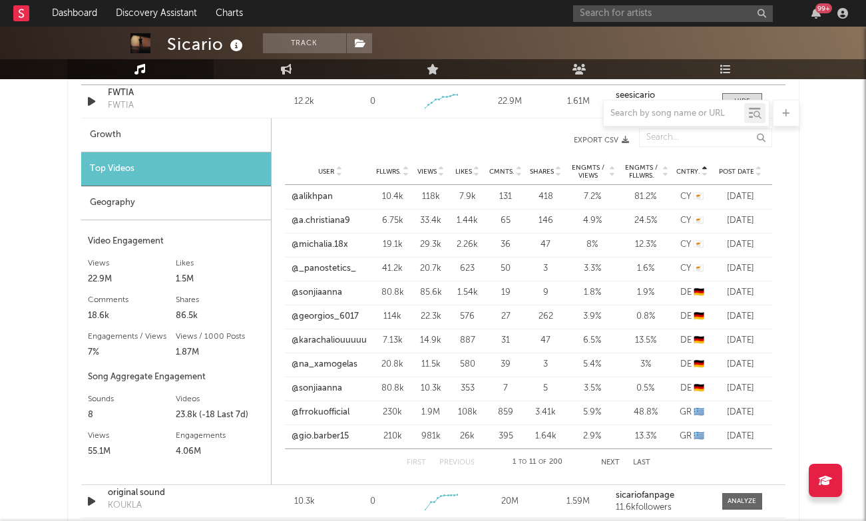
scroll to position [995, 0]
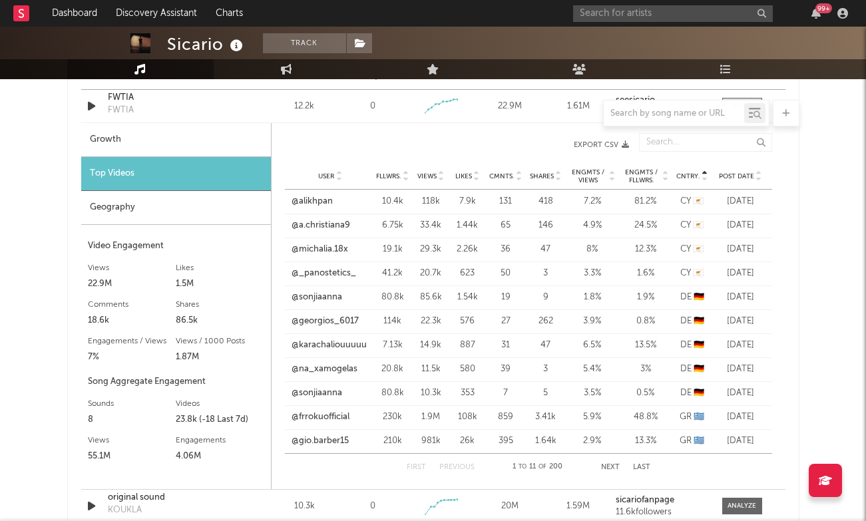
click at [695, 176] on span "Cntry." at bounding box center [688, 176] width 24 height 8
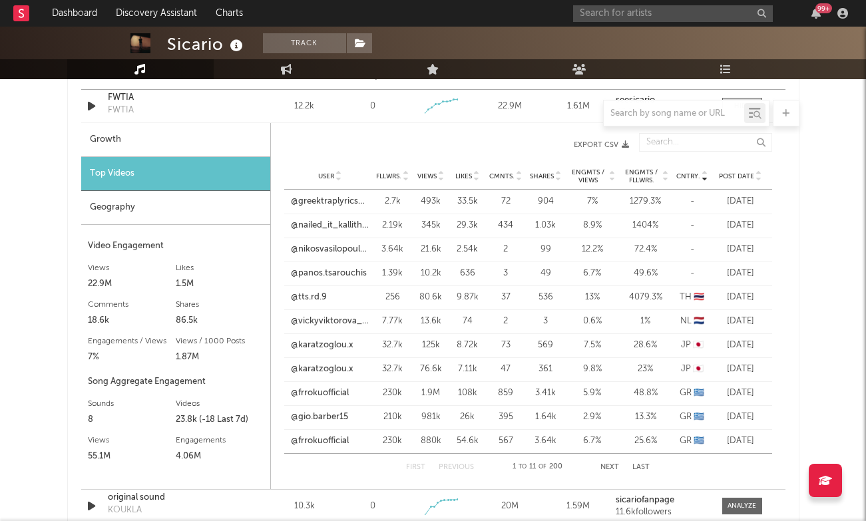
click at [446, 176] on div "Views" at bounding box center [431, 176] width 37 height 10
click at [434, 176] on span "Views" at bounding box center [426, 176] width 19 height 8
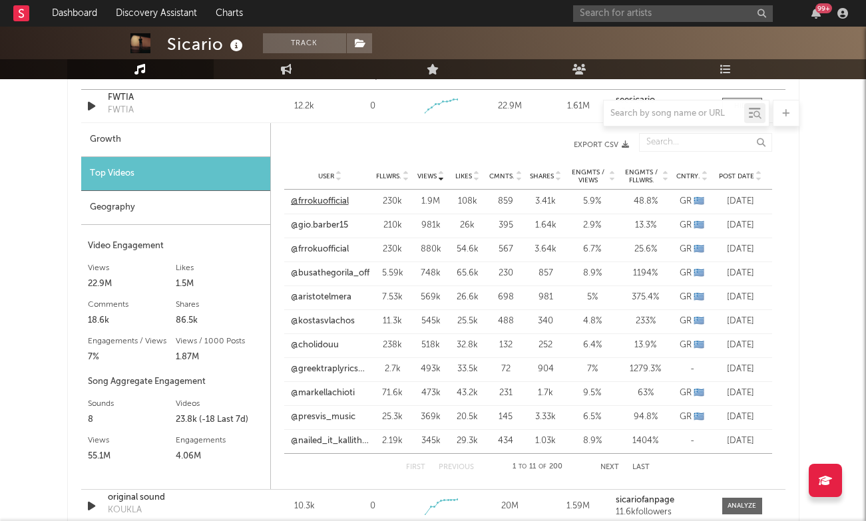
click at [326, 202] on link "@frrokuofficial" at bounding box center [320, 201] width 58 height 13
click at [339, 227] on link "@gio.barber15" at bounding box center [319, 225] width 57 height 13
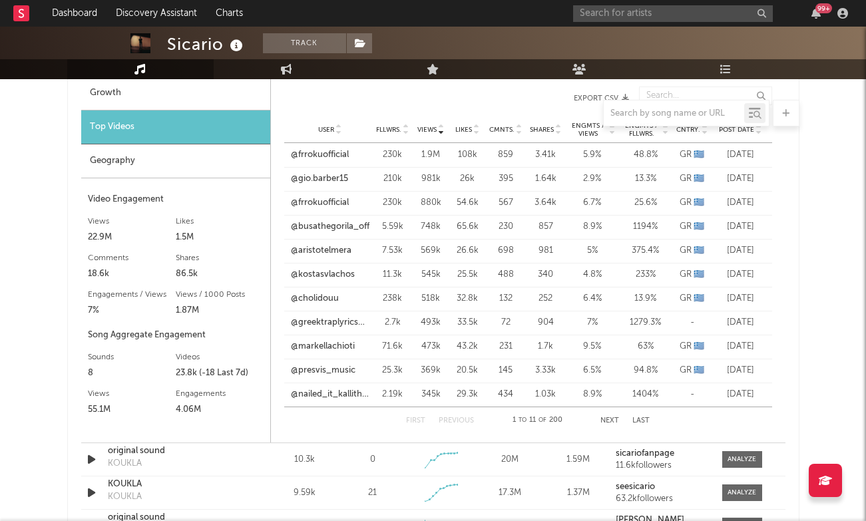
scroll to position [1043, 0]
click at [311, 323] on link "@greektraplyricsofficial7" at bounding box center [330, 321] width 79 height 13
click at [325, 269] on link "@kostasvlachos" at bounding box center [323, 273] width 64 height 13
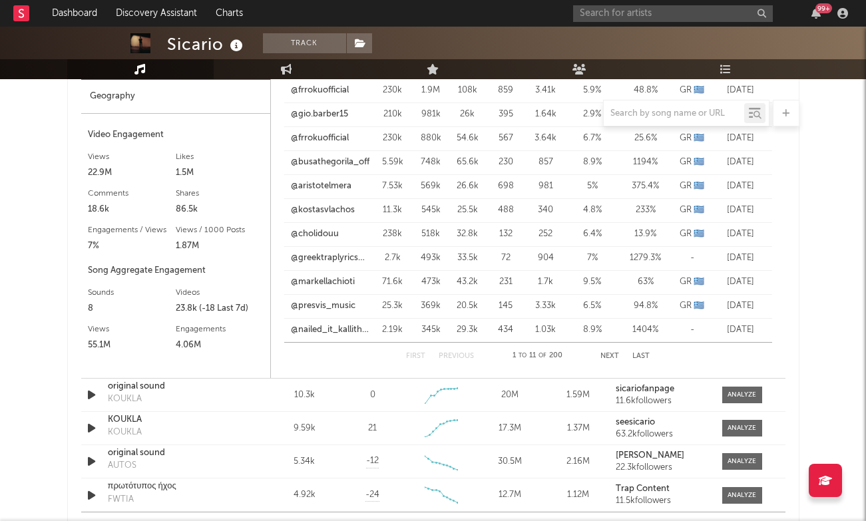
scroll to position [1117, 0]
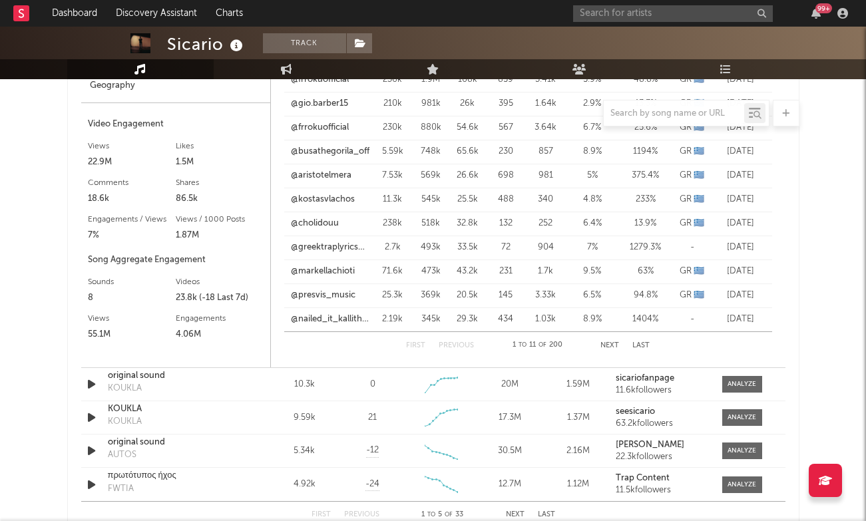
click at [605, 342] on button "Next" at bounding box center [609, 345] width 19 height 7
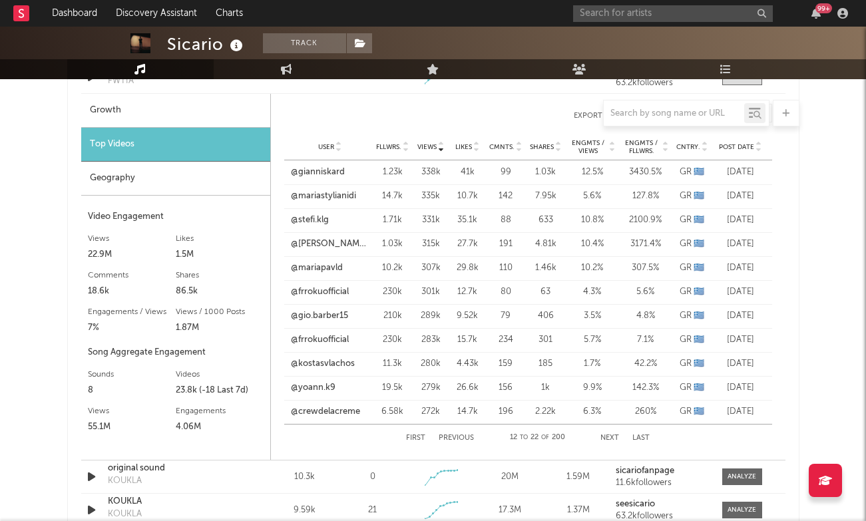
scroll to position [1023, 0]
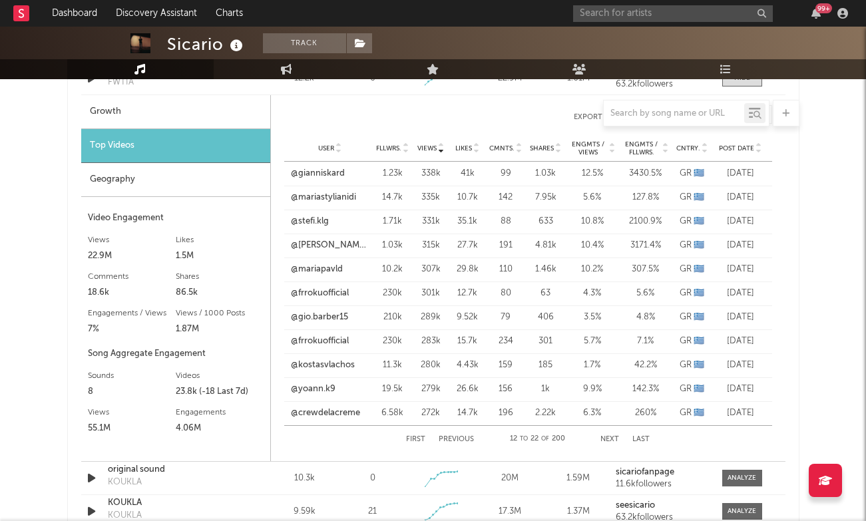
click at [402, 154] on div "User Fllwrs. Views Likes Cmnts. Shares Engmts / Views Engmts / Fllwrs. Cntry. P…" at bounding box center [528, 148] width 488 height 27
click at [395, 148] on span "Fllwrs." at bounding box center [388, 148] width 25 height 8
click at [353, 176] on link "@dimitris_koutsoukis" at bounding box center [330, 173] width 79 height 13
